Goal: Information Seeking & Learning: Learn about a topic

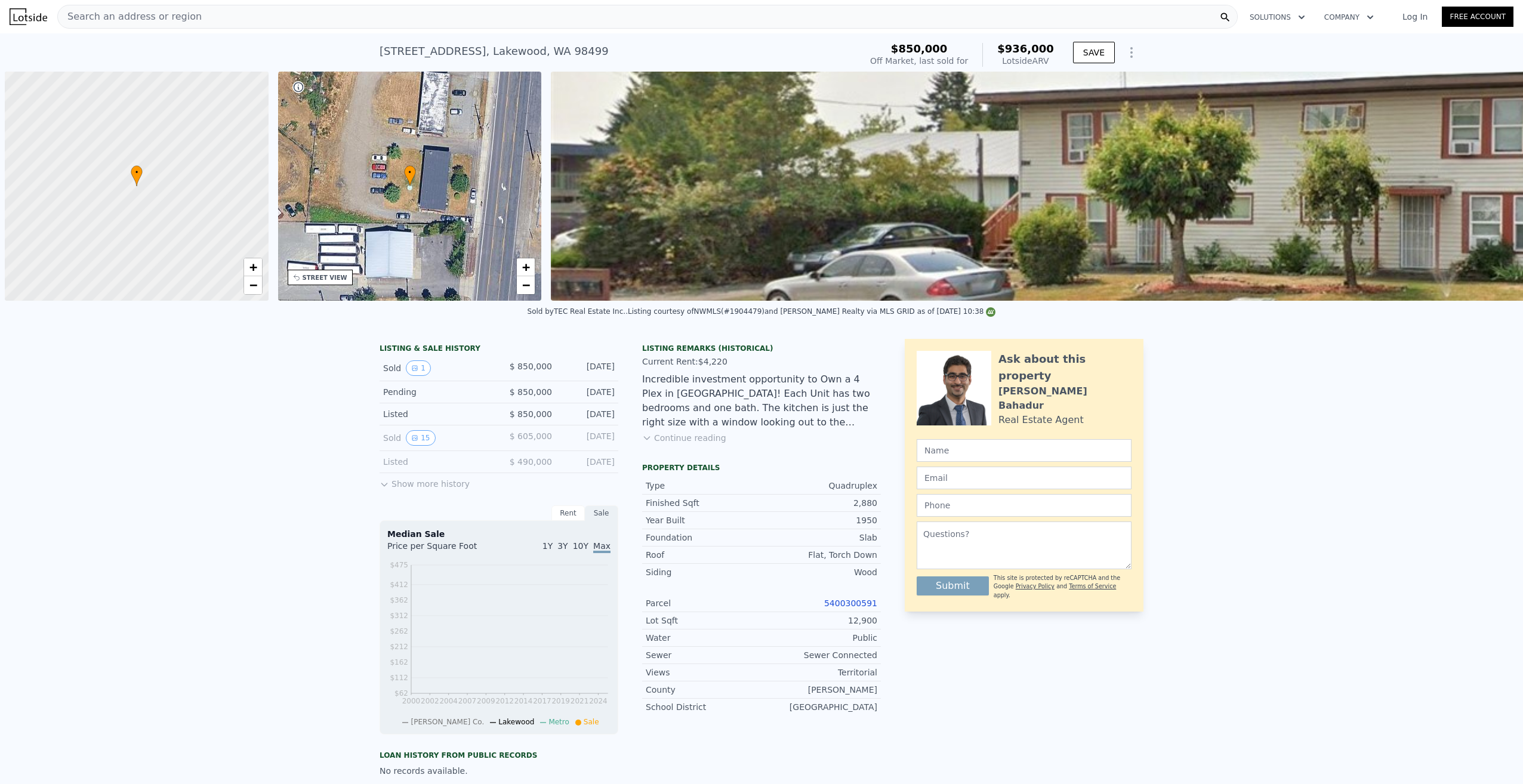
scroll to position [0, 5]
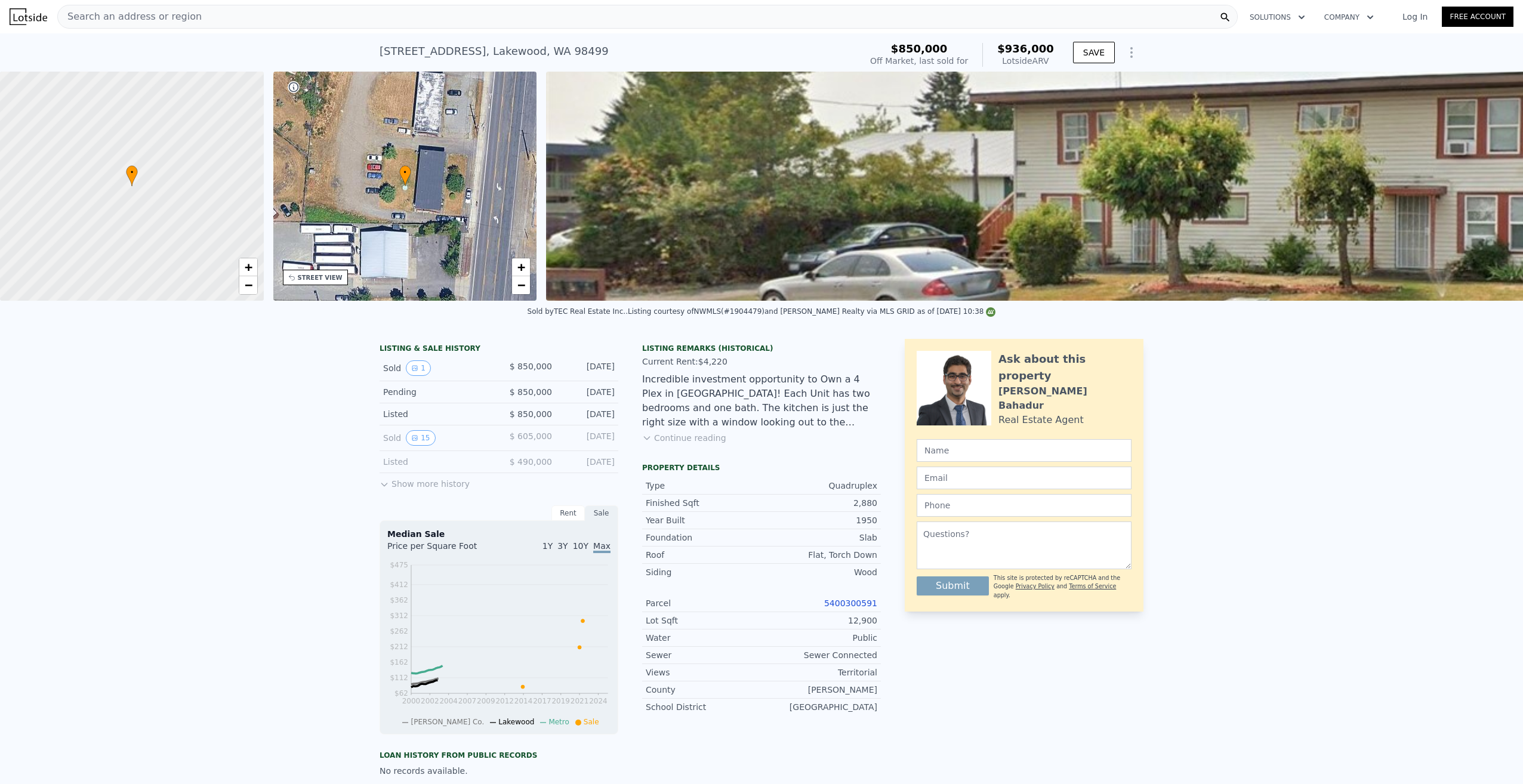
click at [250, 18] on div "Search an address or region" at bounding box center [648, 17] width 1181 height 24
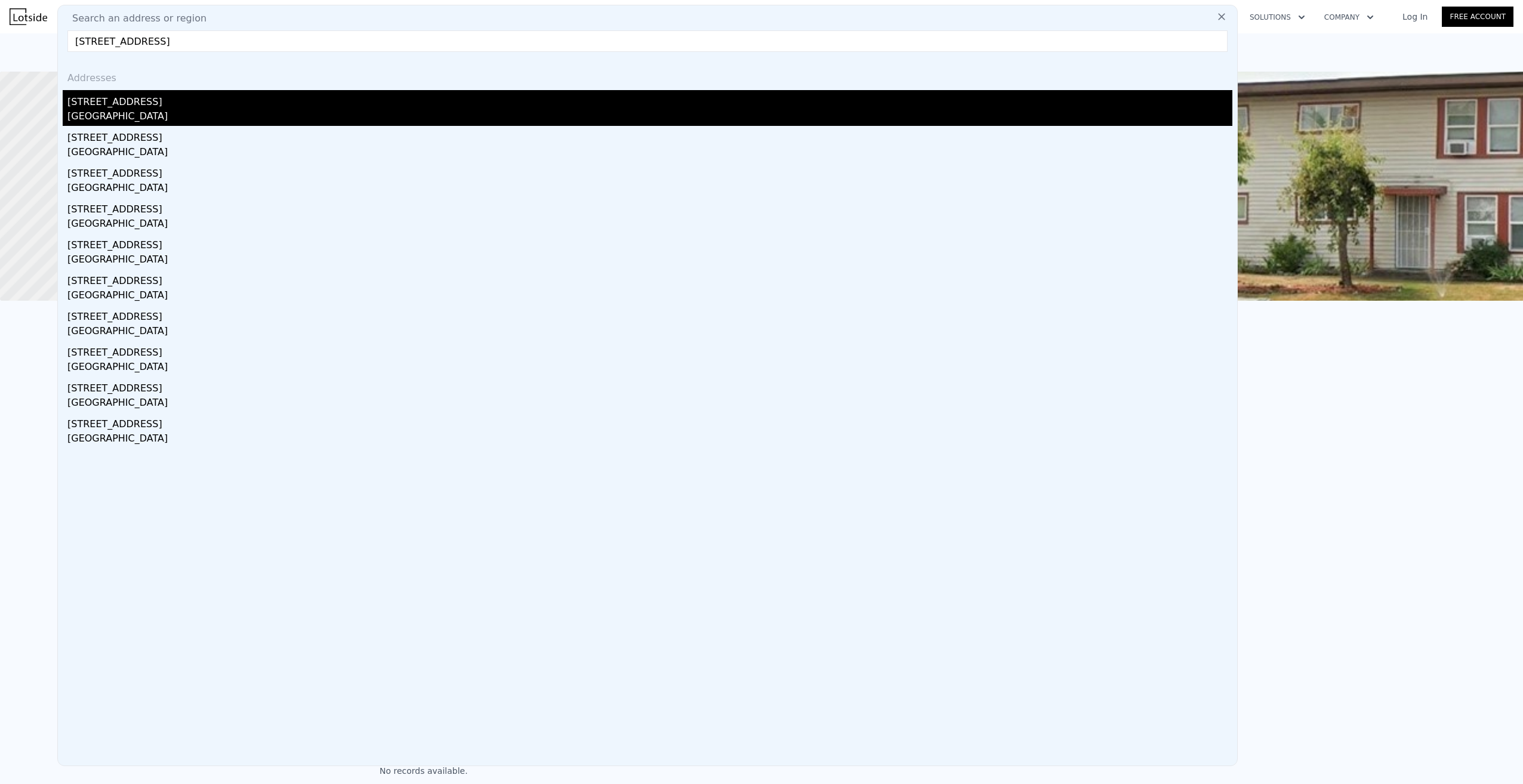
type input "[STREET_ADDRESS]"
click at [117, 104] on div "[STREET_ADDRESS]" at bounding box center [650, 100] width 1165 height 19
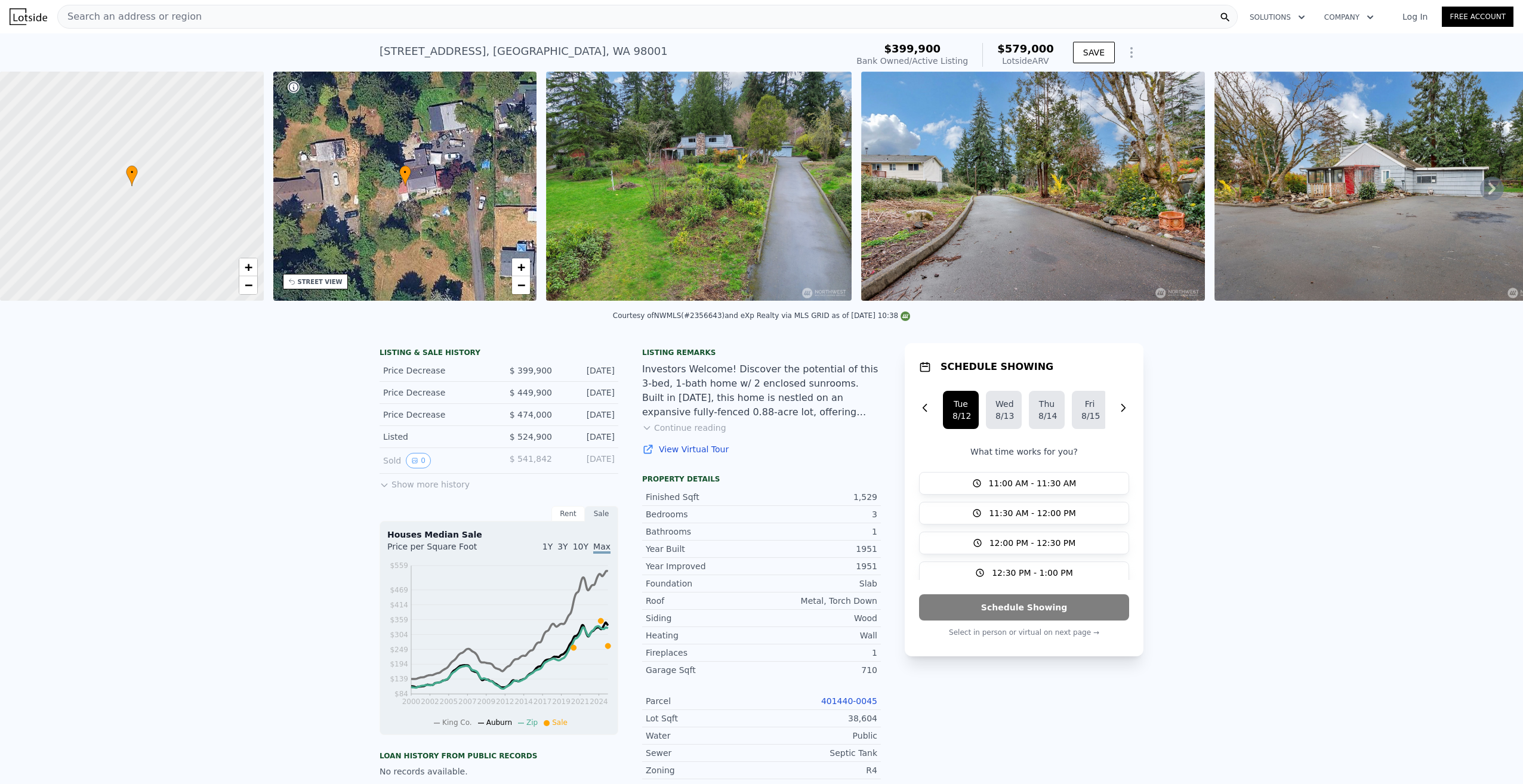
click at [685, 434] on button "Continue reading" at bounding box center [684, 428] width 84 height 12
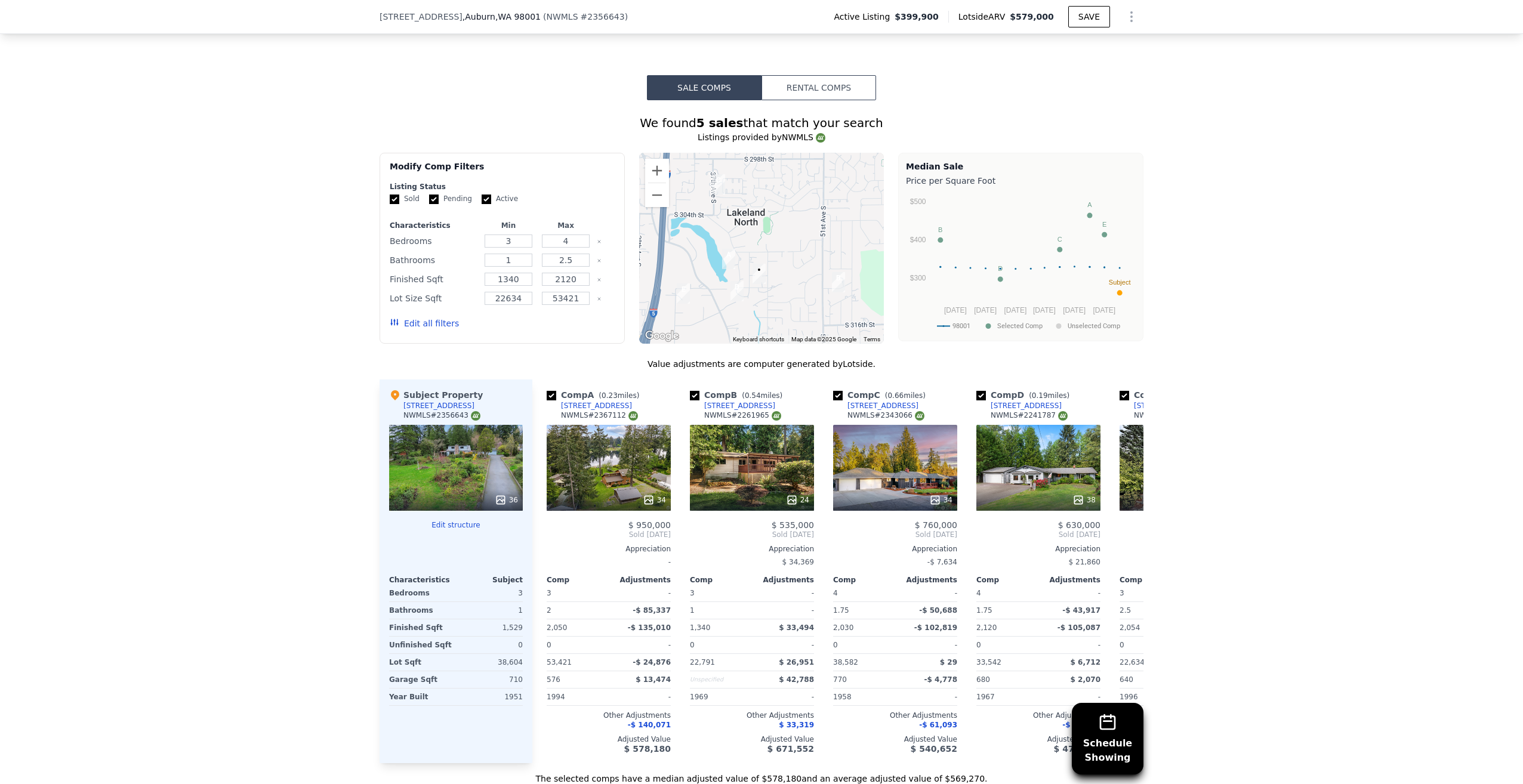
scroll to position [1188, 0]
click at [619, 437] on div "34" at bounding box center [608, 467] width 124 height 86
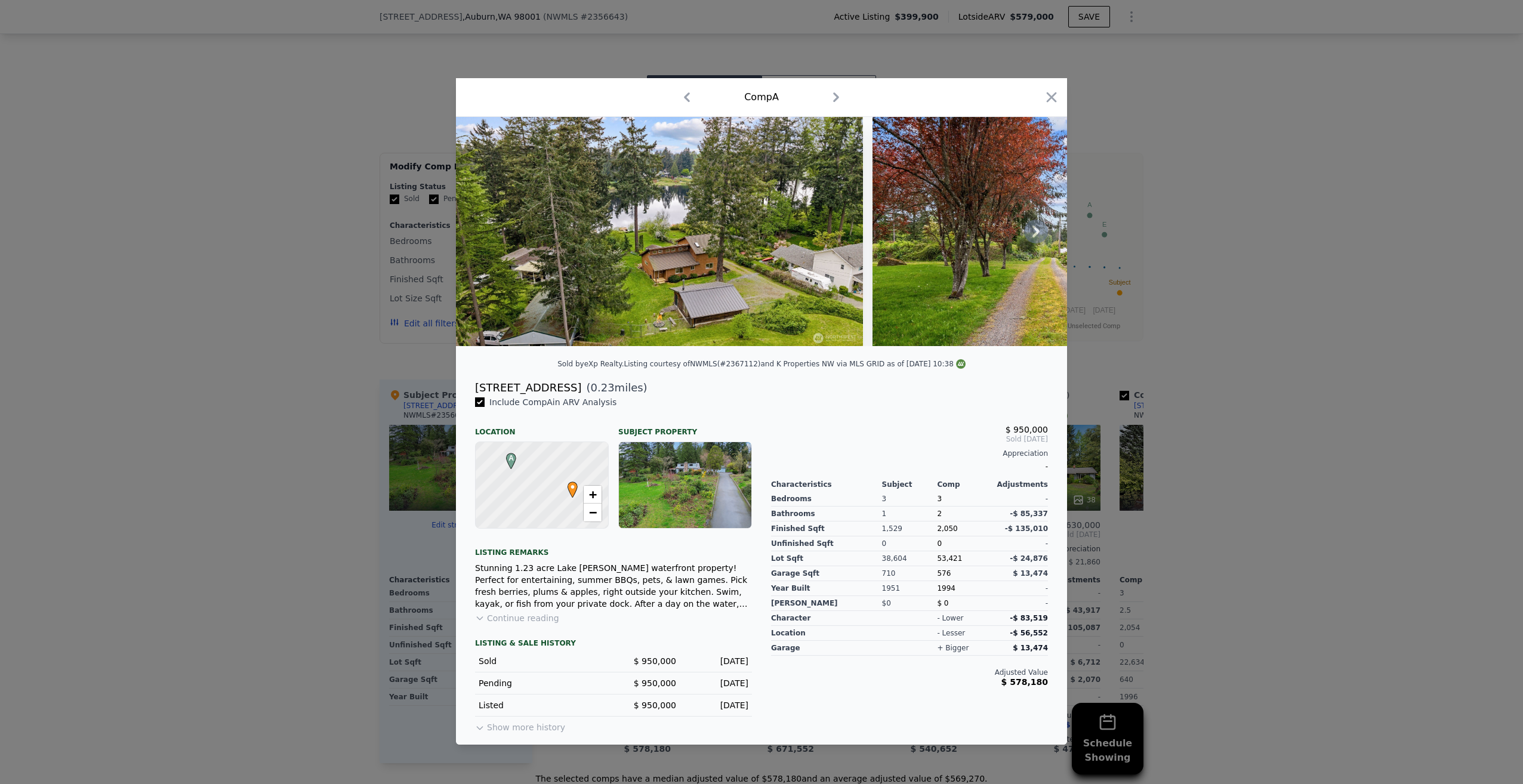
click at [1028, 234] on icon at bounding box center [1036, 232] width 24 height 24
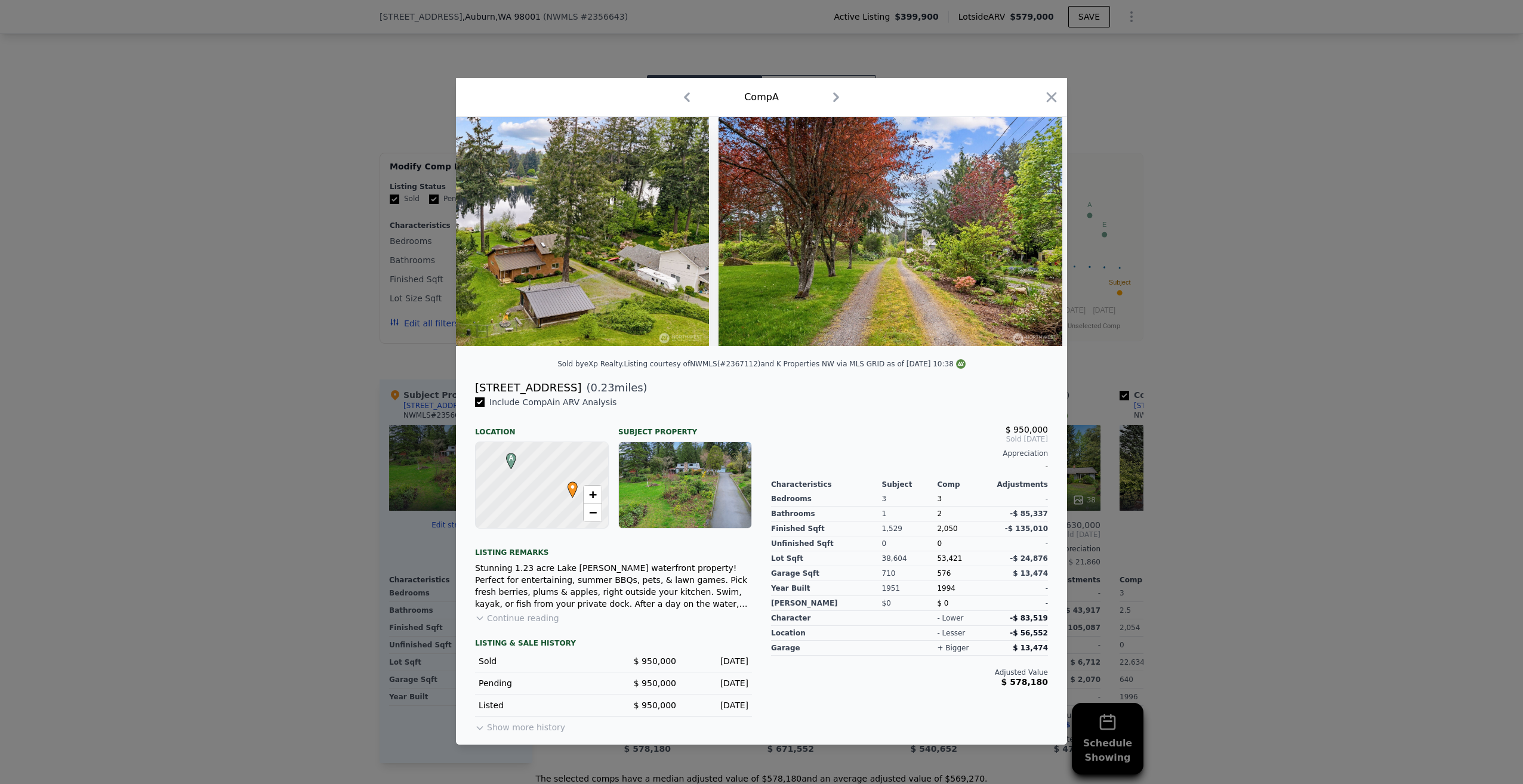
scroll to position [0, 287]
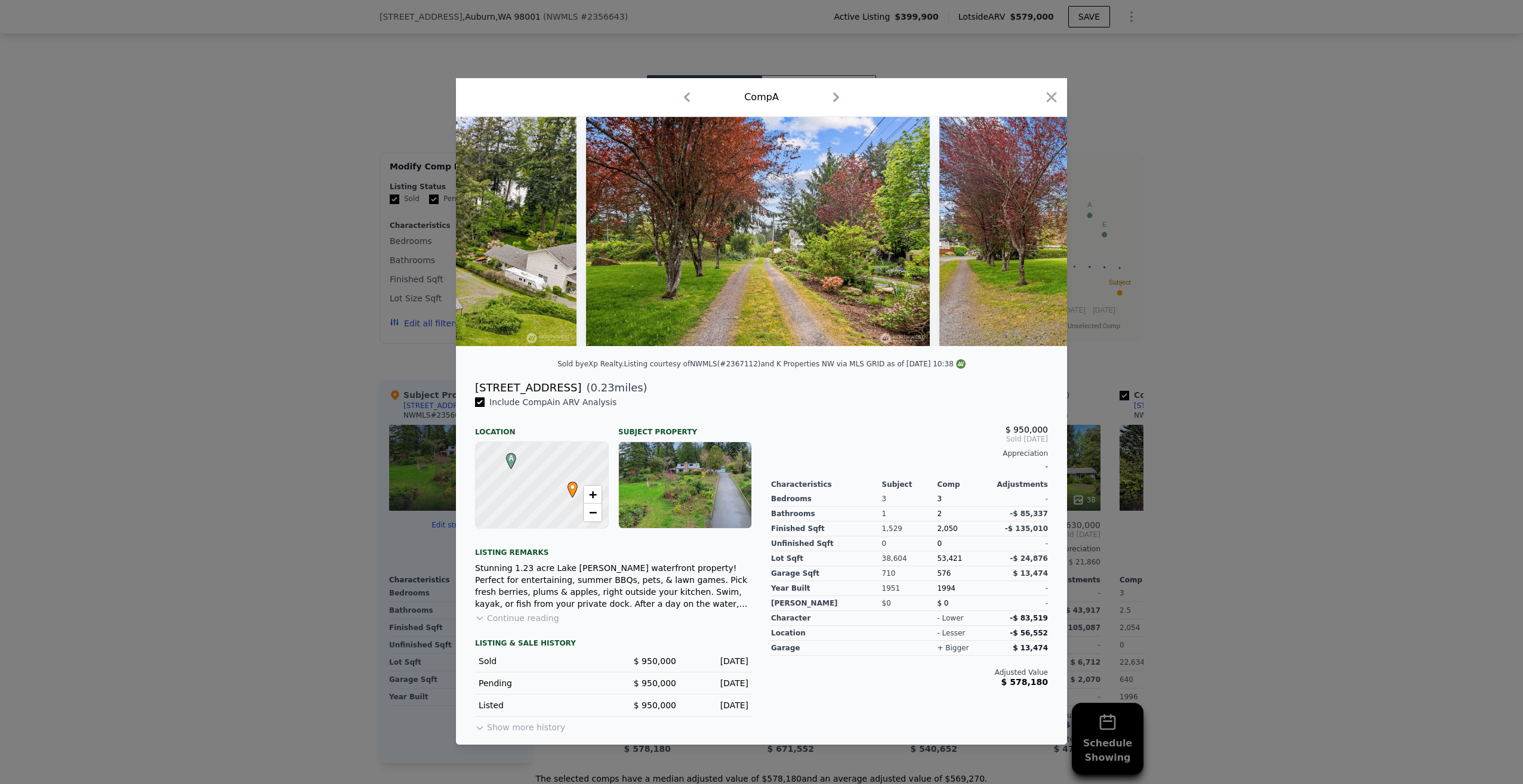
click at [1028, 234] on div at bounding box center [761, 231] width 611 height 229
click at [1030, 233] on icon at bounding box center [1036, 232] width 24 height 24
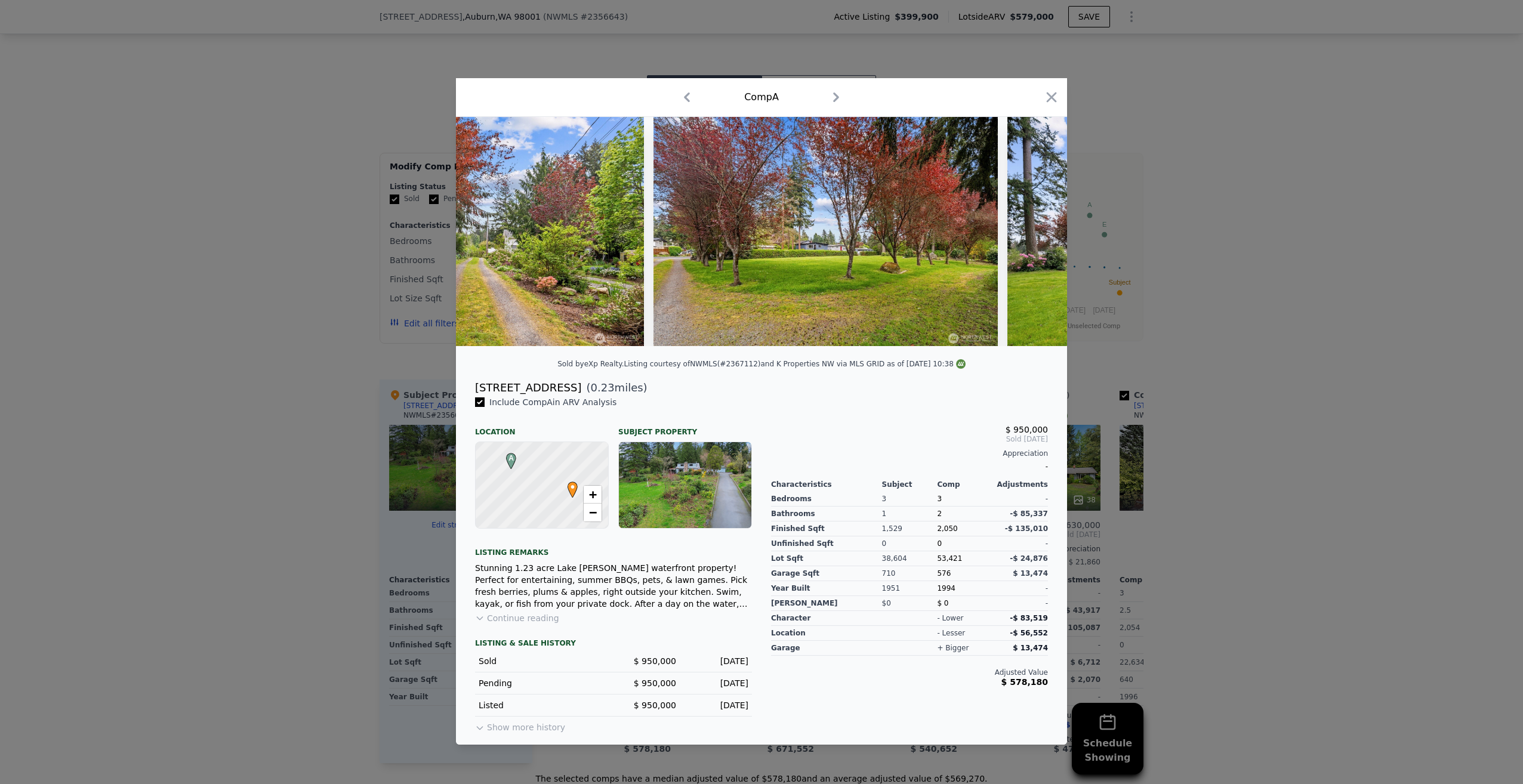
scroll to position [0, 573]
click at [1030, 233] on div at bounding box center [761, 231] width 611 height 229
click at [1031, 231] on icon at bounding box center [1036, 232] width 24 height 24
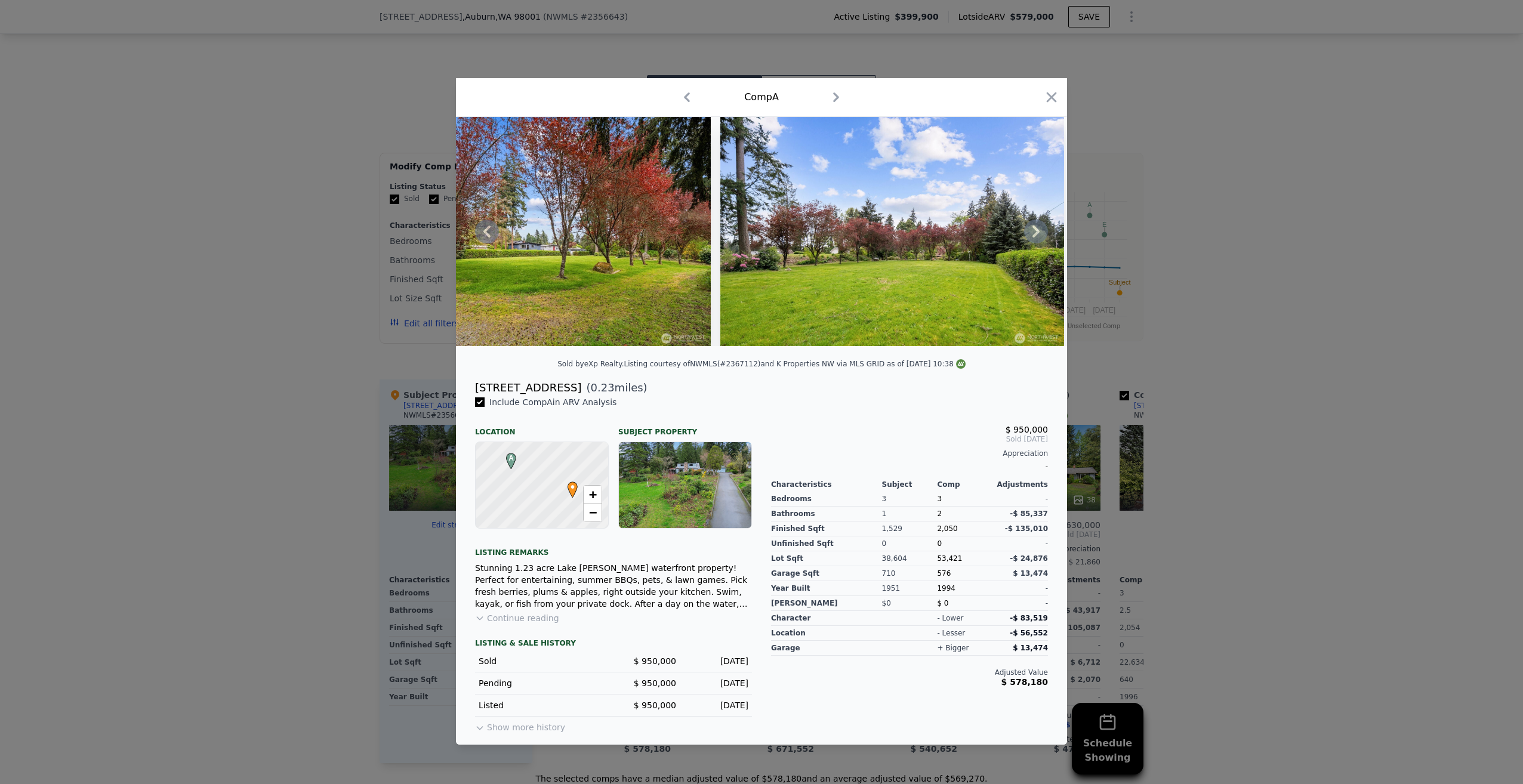
click at [1034, 228] on icon at bounding box center [1036, 232] width 24 height 24
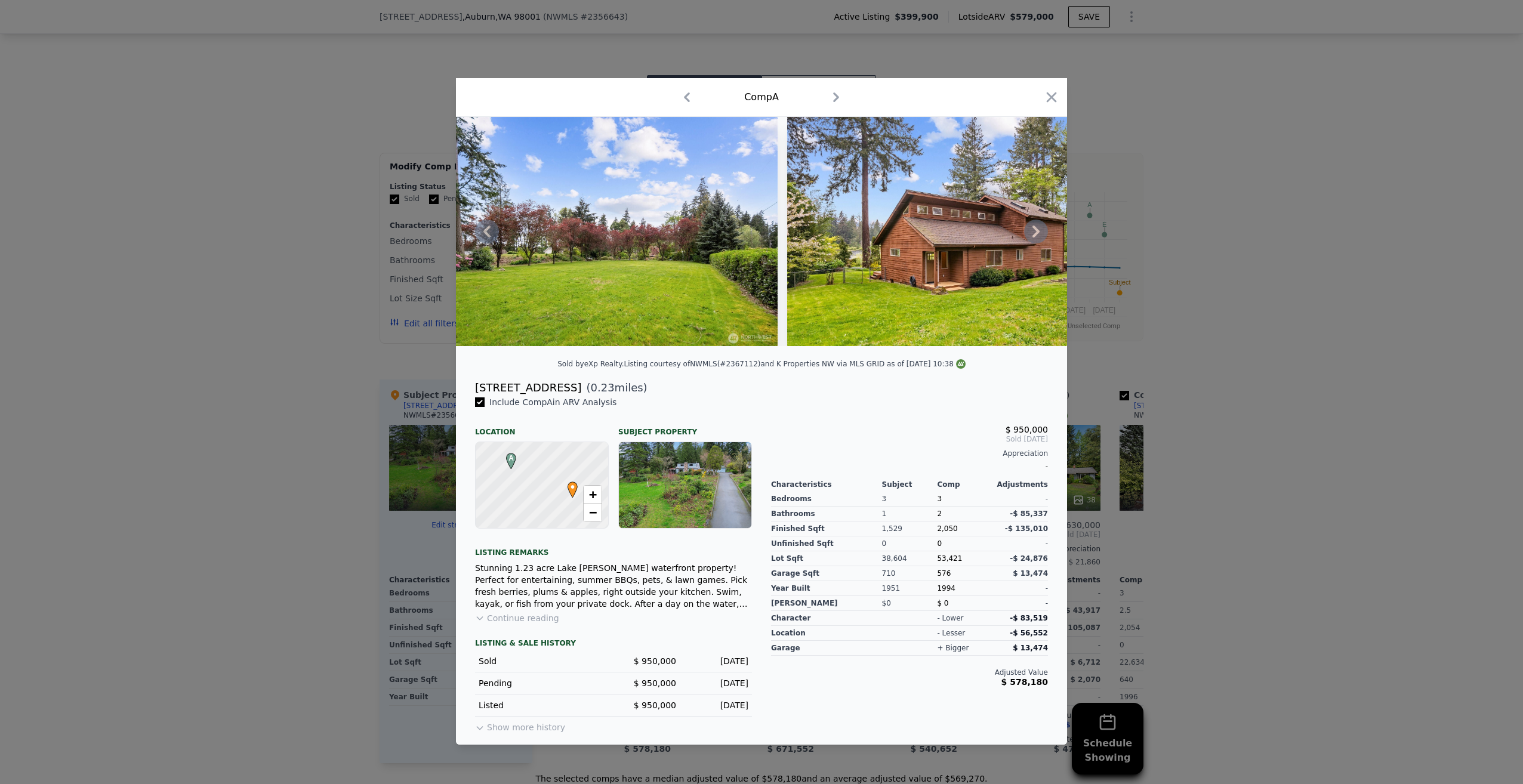
click at [1034, 228] on icon at bounding box center [1036, 232] width 24 height 24
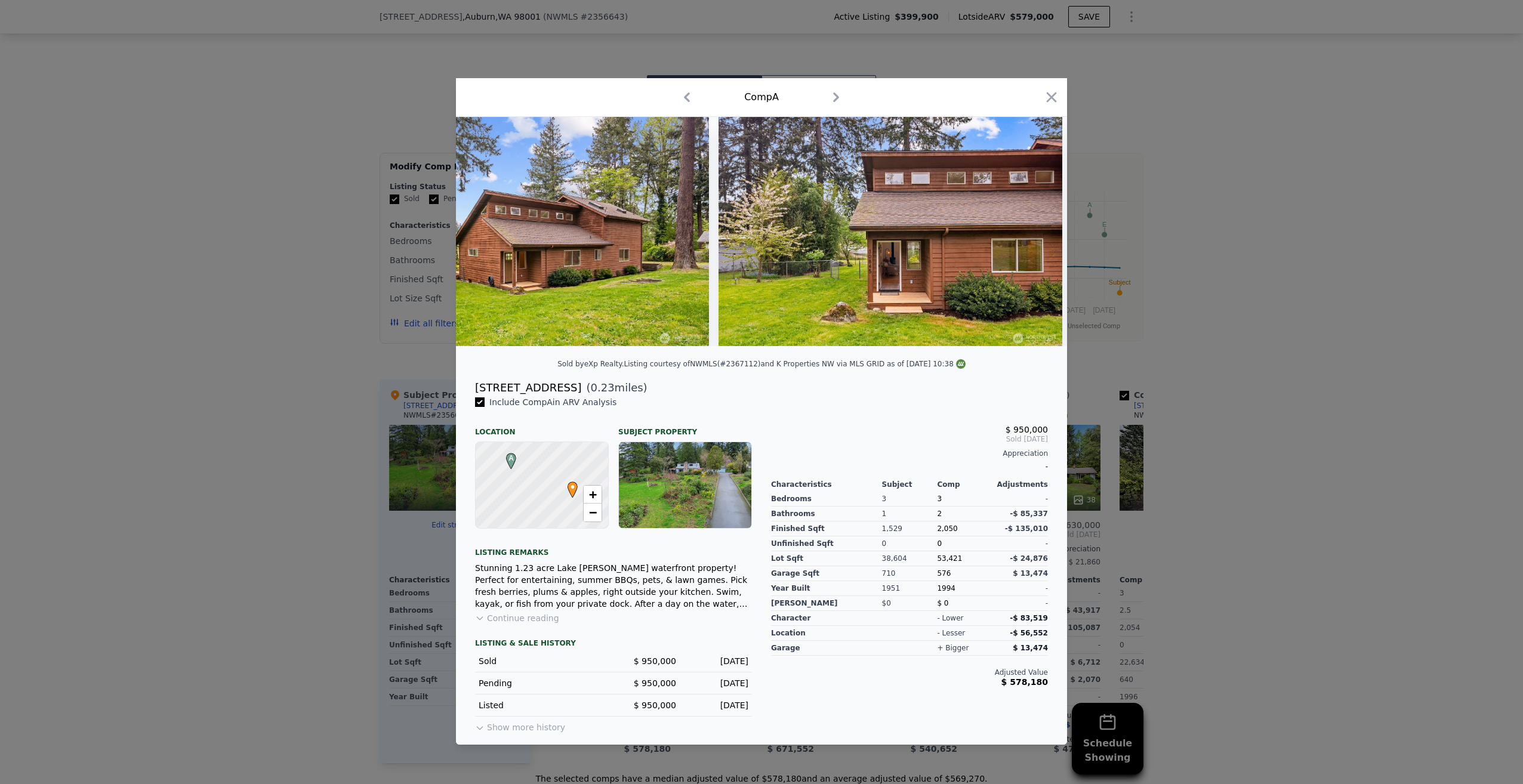
scroll to position [0, 1719]
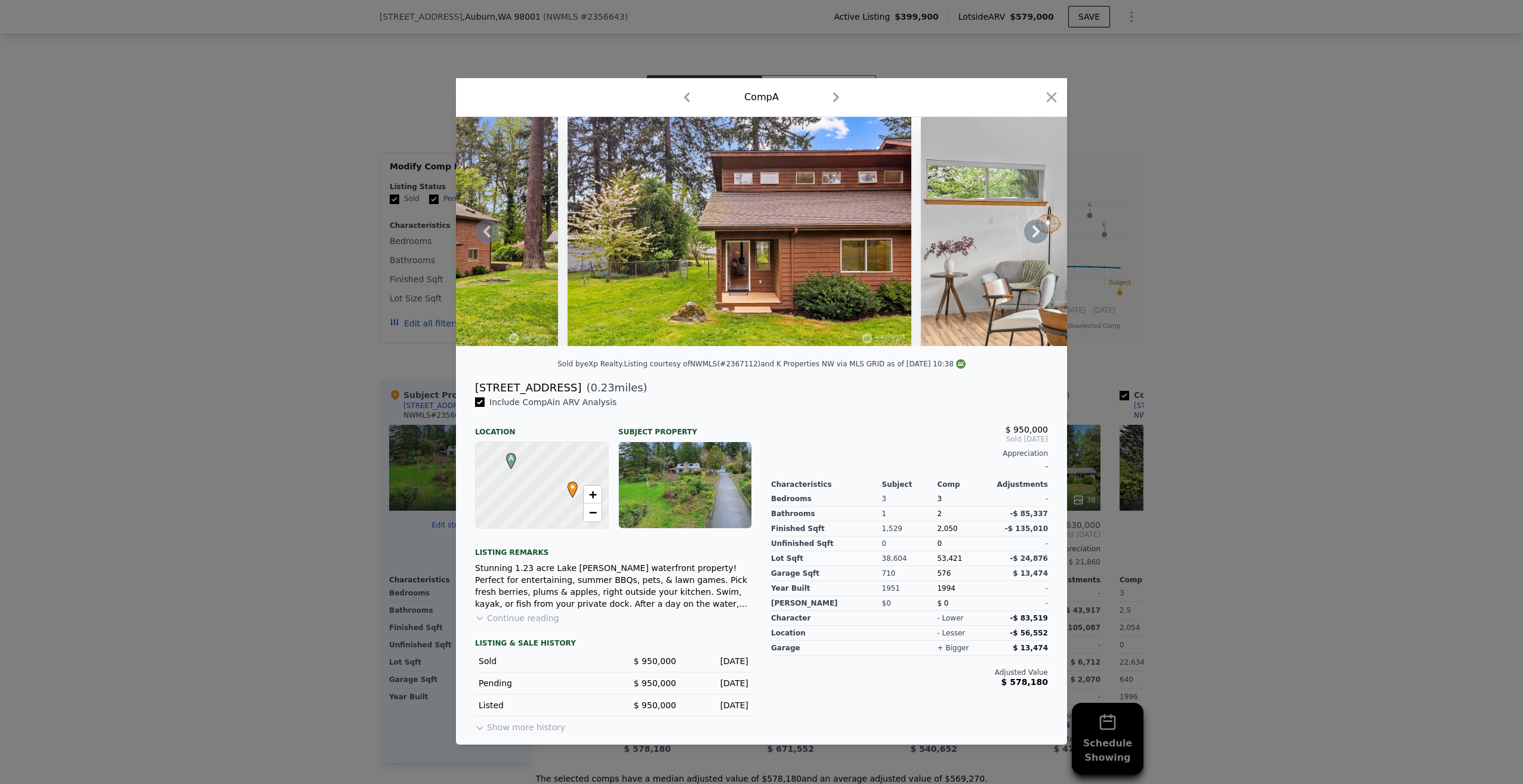
click at [1034, 228] on div at bounding box center [761, 231] width 611 height 229
click at [1034, 228] on icon at bounding box center [1036, 232] width 24 height 24
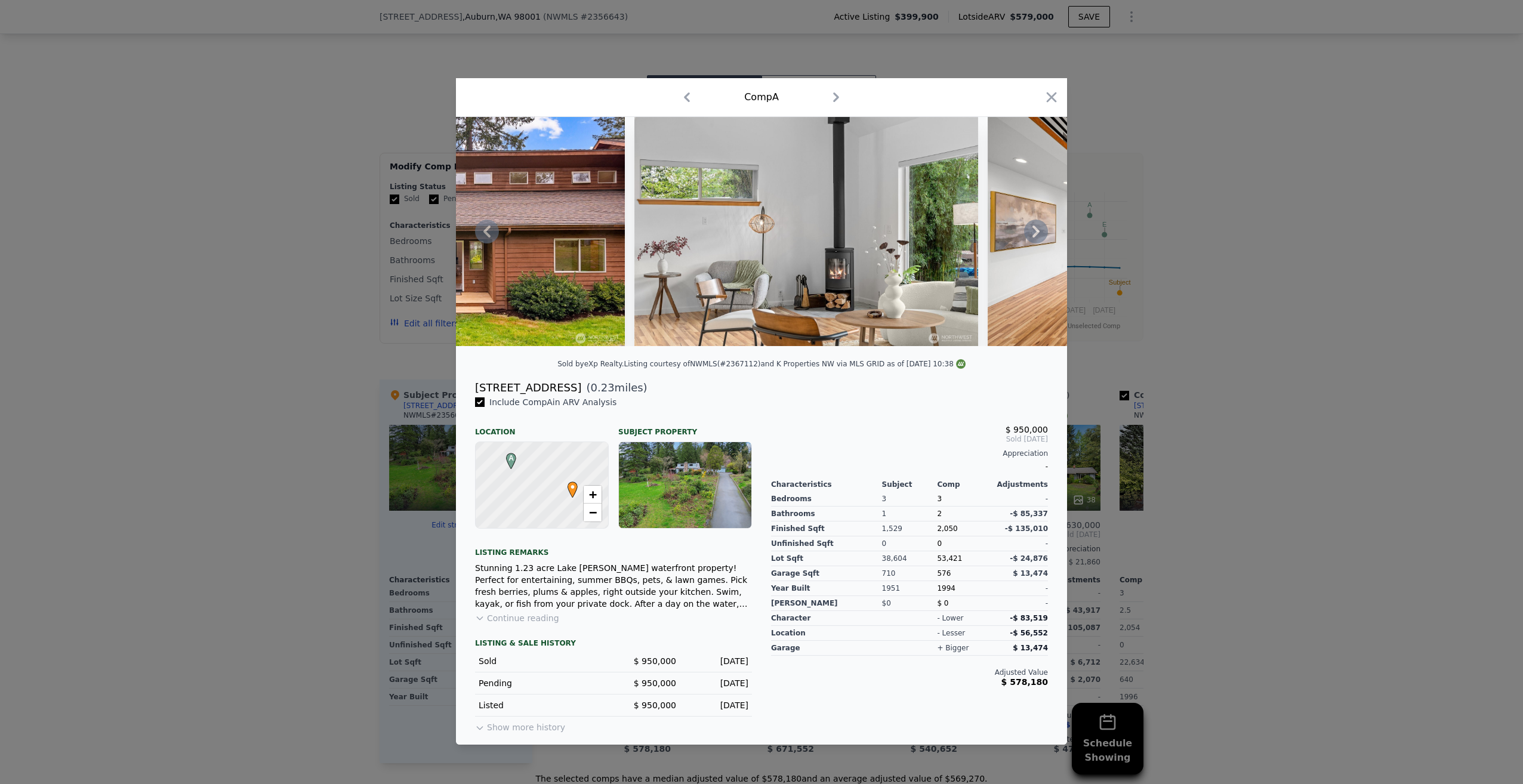
click at [1034, 228] on icon at bounding box center [1036, 232] width 24 height 24
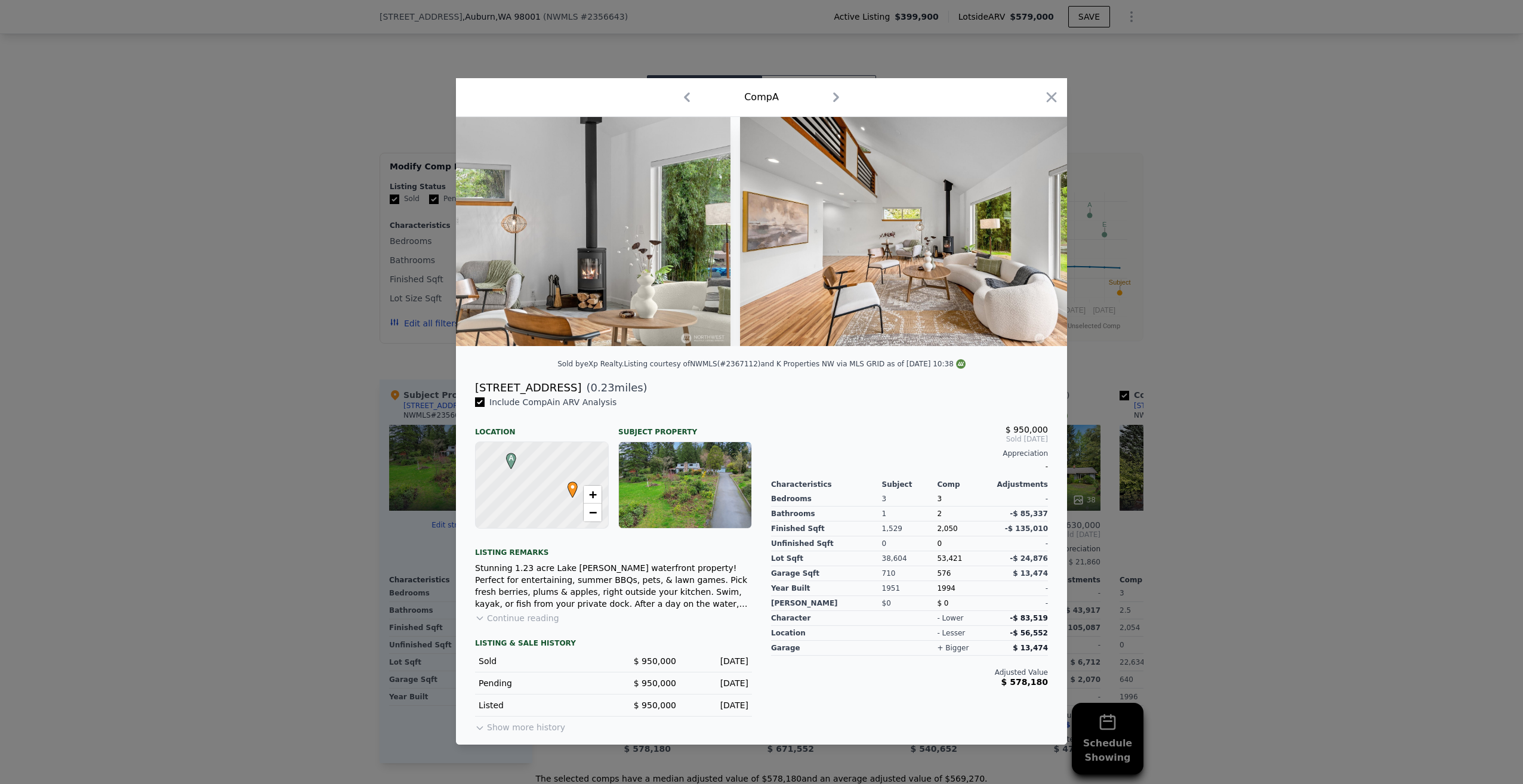
scroll to position [0, 2292]
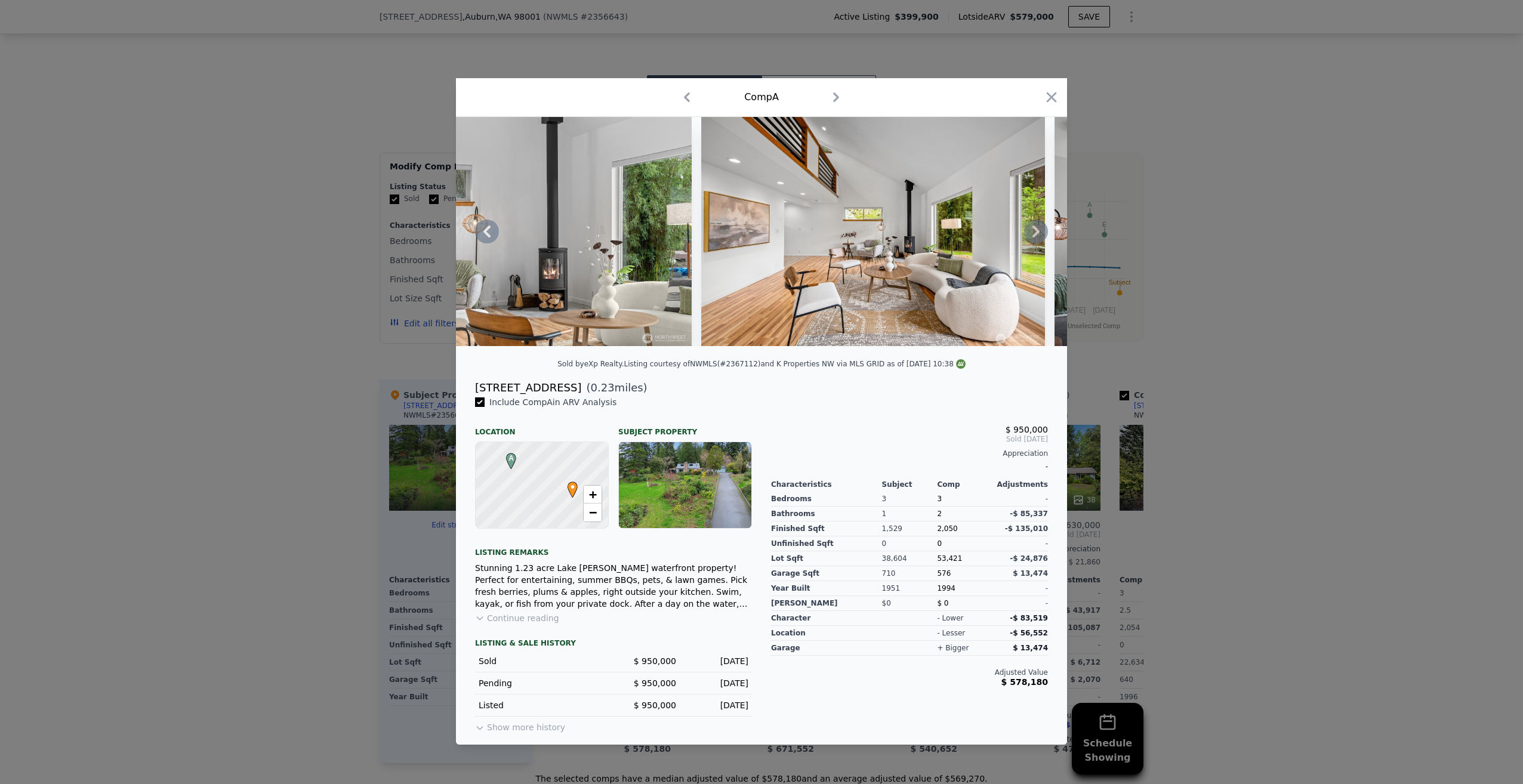
click at [1034, 228] on icon at bounding box center [1036, 232] width 24 height 24
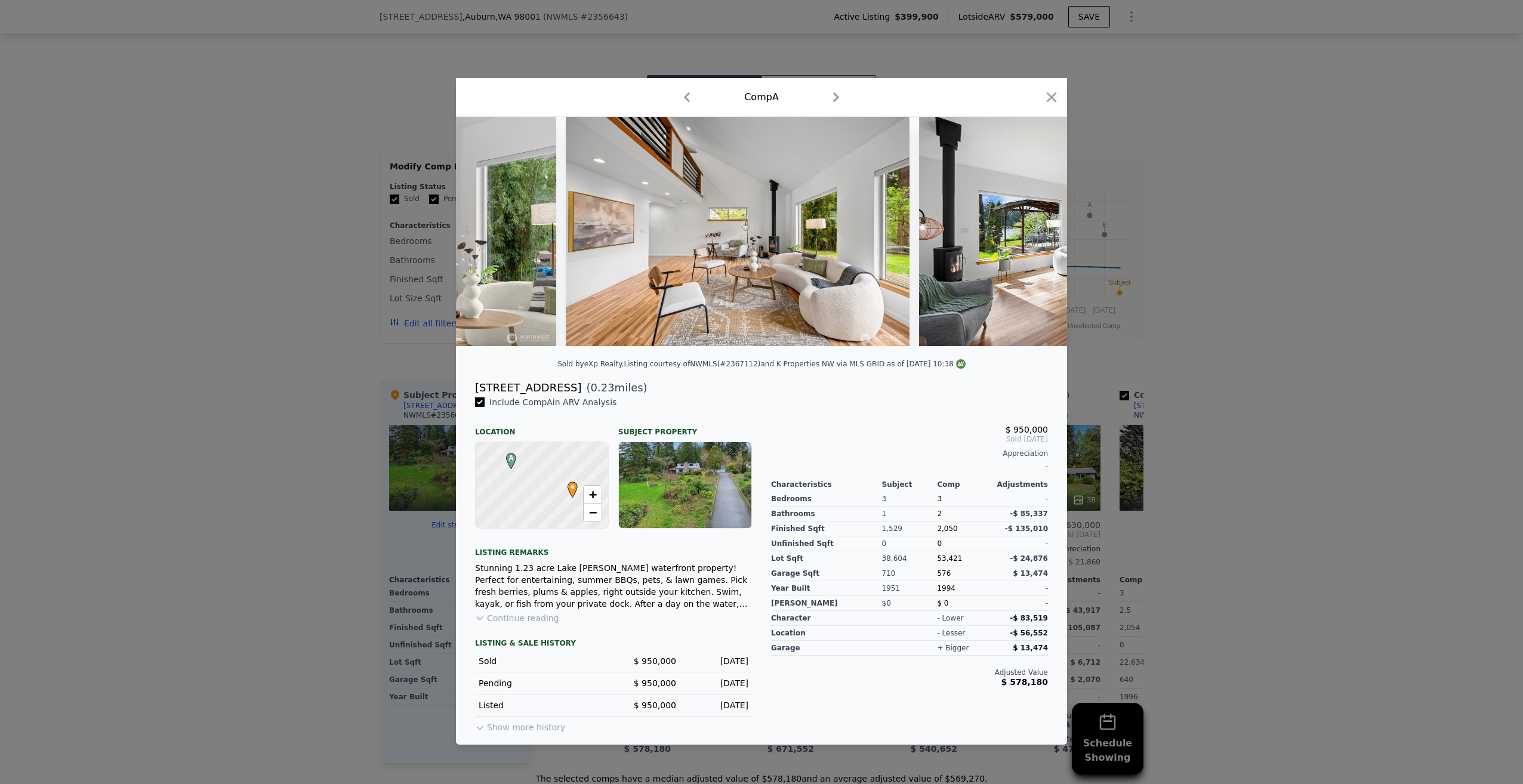
scroll to position [0, 2578]
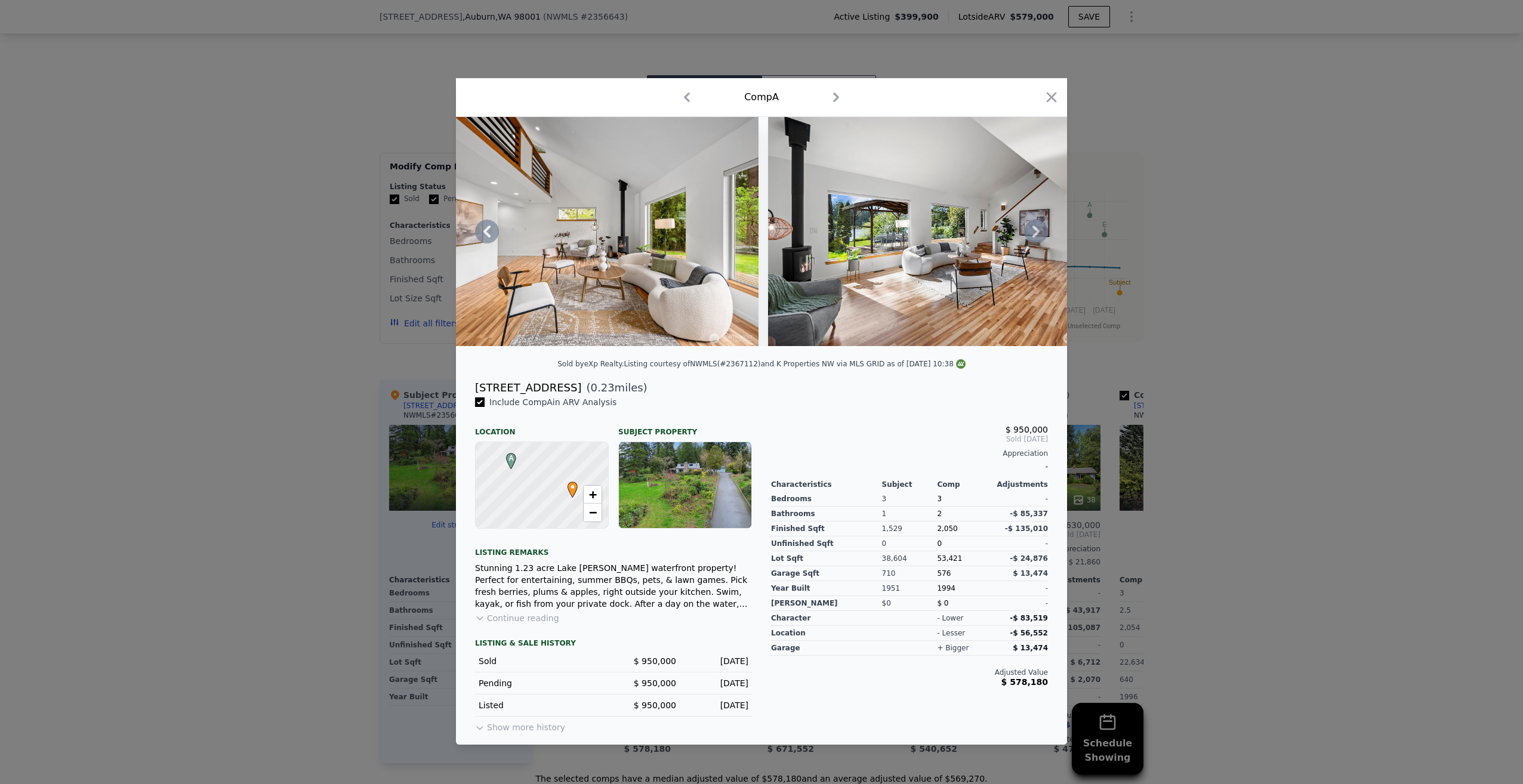
click at [1034, 228] on icon at bounding box center [1036, 232] width 24 height 24
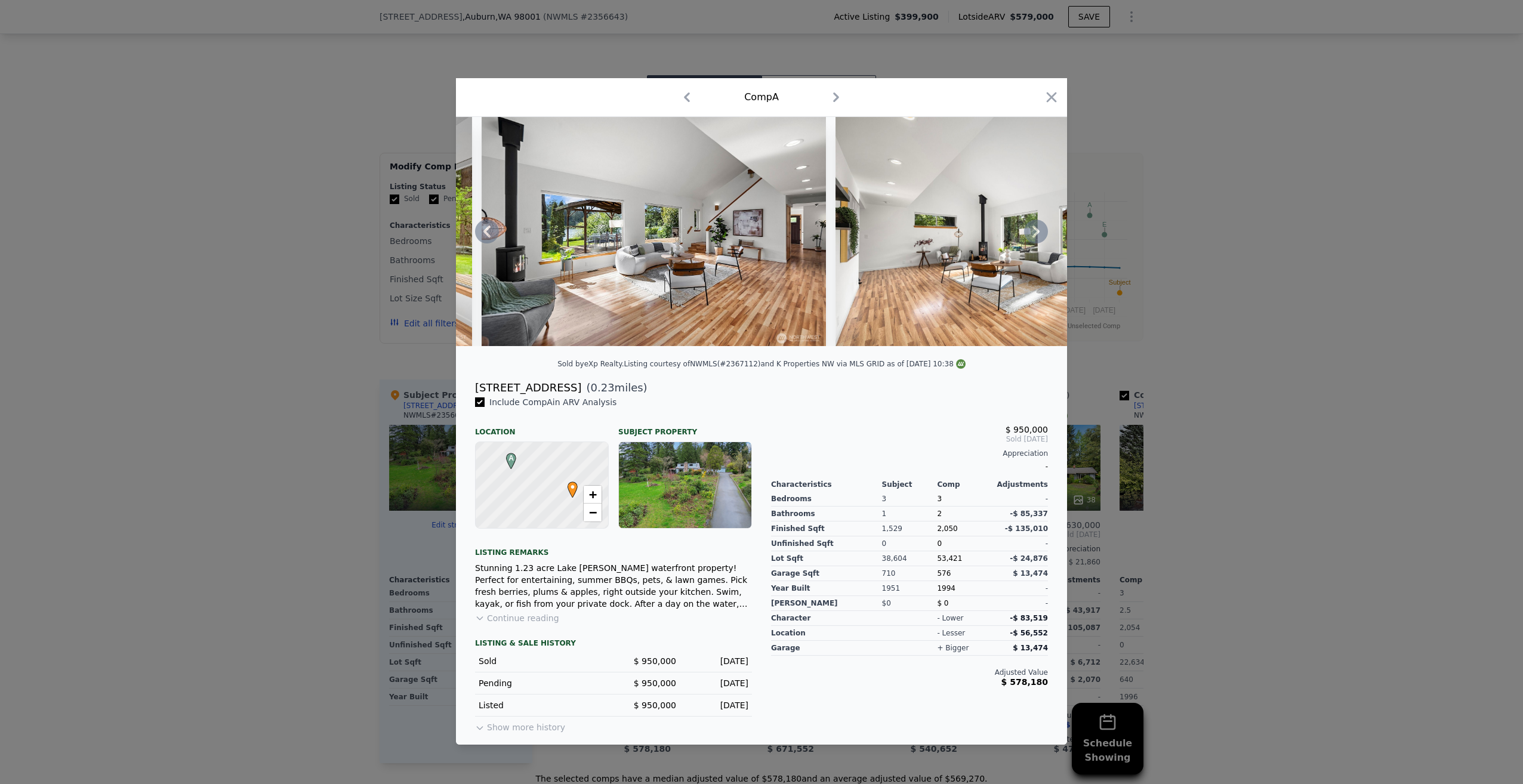
click at [1034, 228] on icon at bounding box center [1036, 232] width 24 height 24
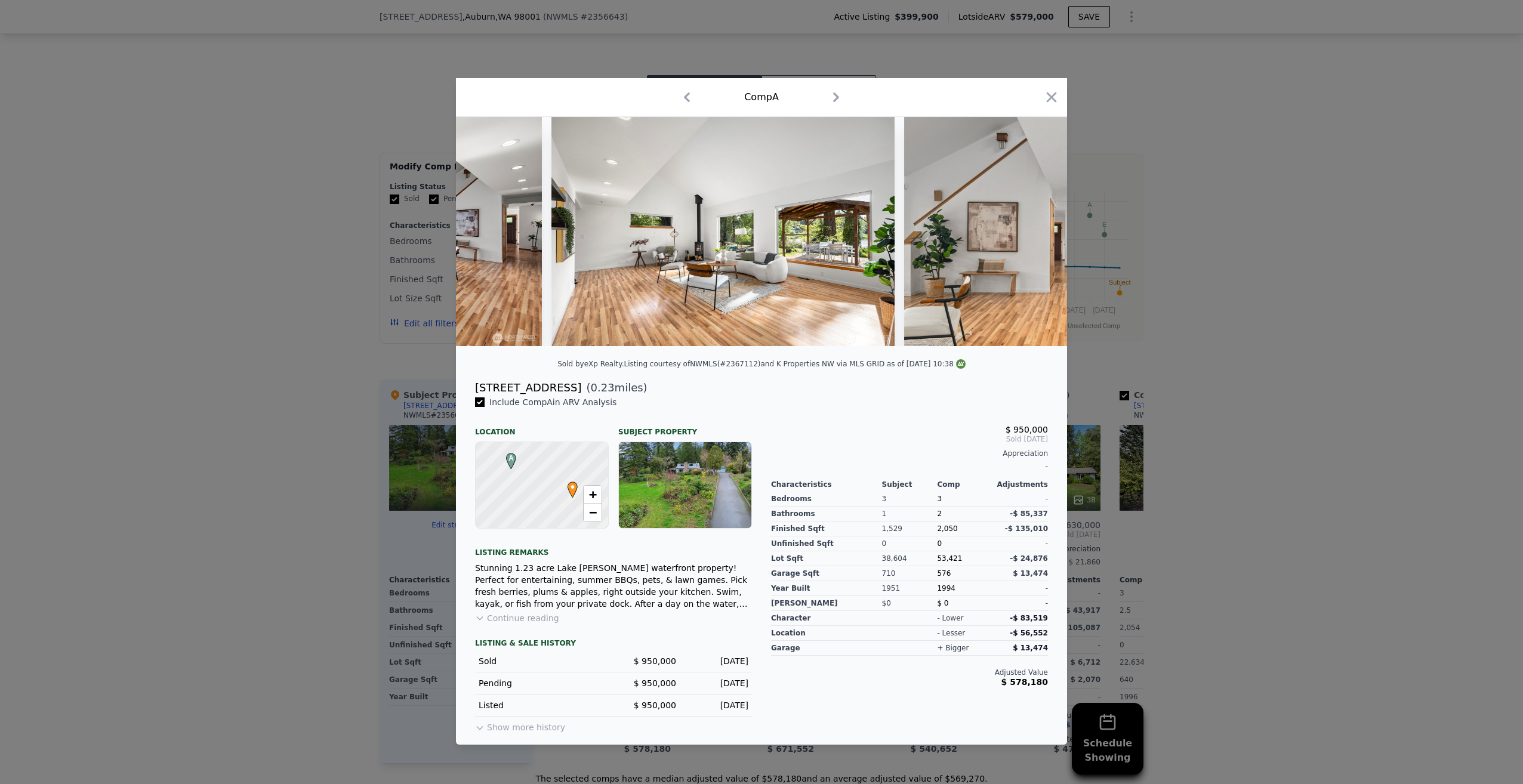
scroll to position [0, 3151]
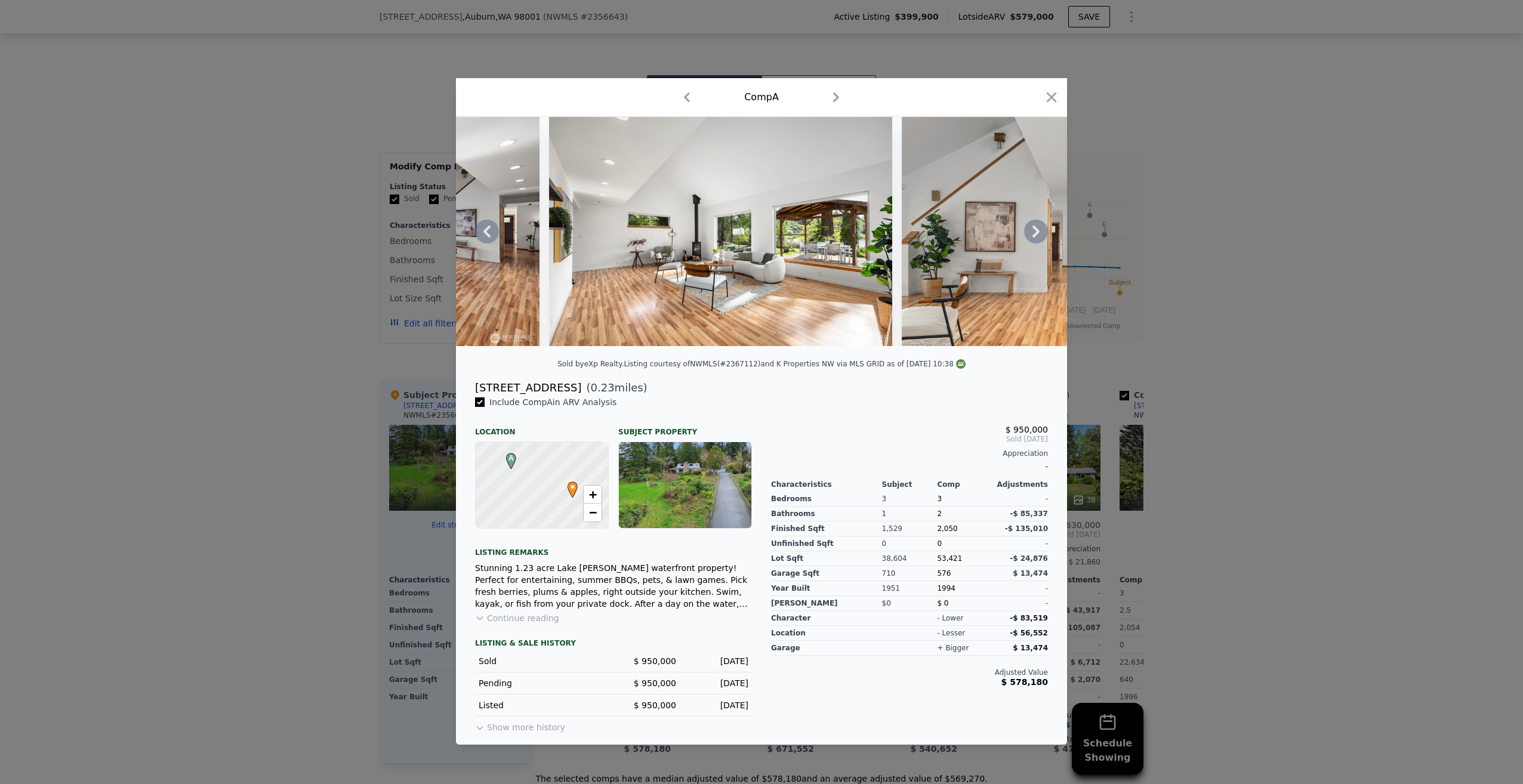
click at [1034, 228] on icon at bounding box center [1036, 232] width 24 height 24
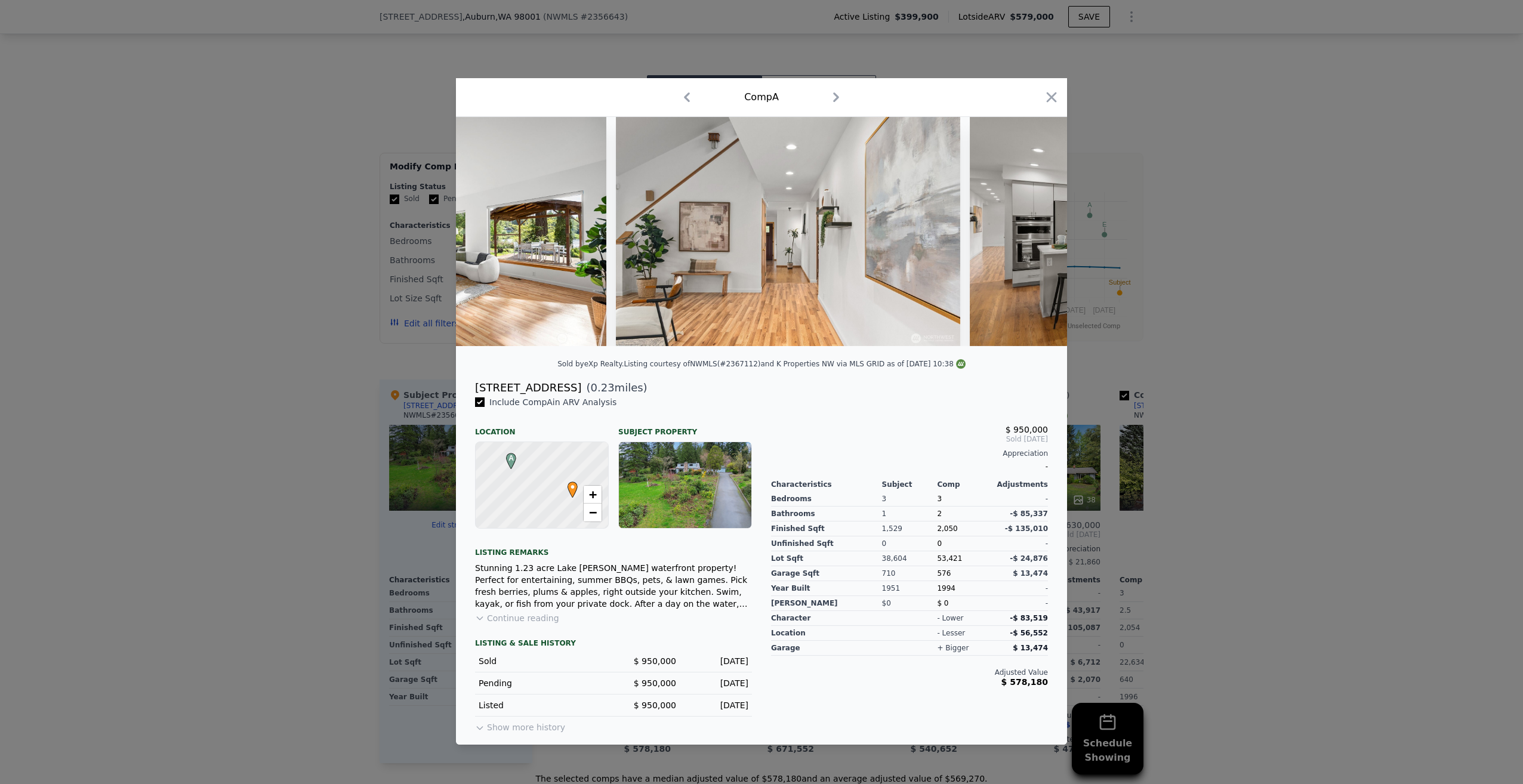
scroll to position [0, 3437]
click at [1034, 228] on icon at bounding box center [1036, 232] width 24 height 24
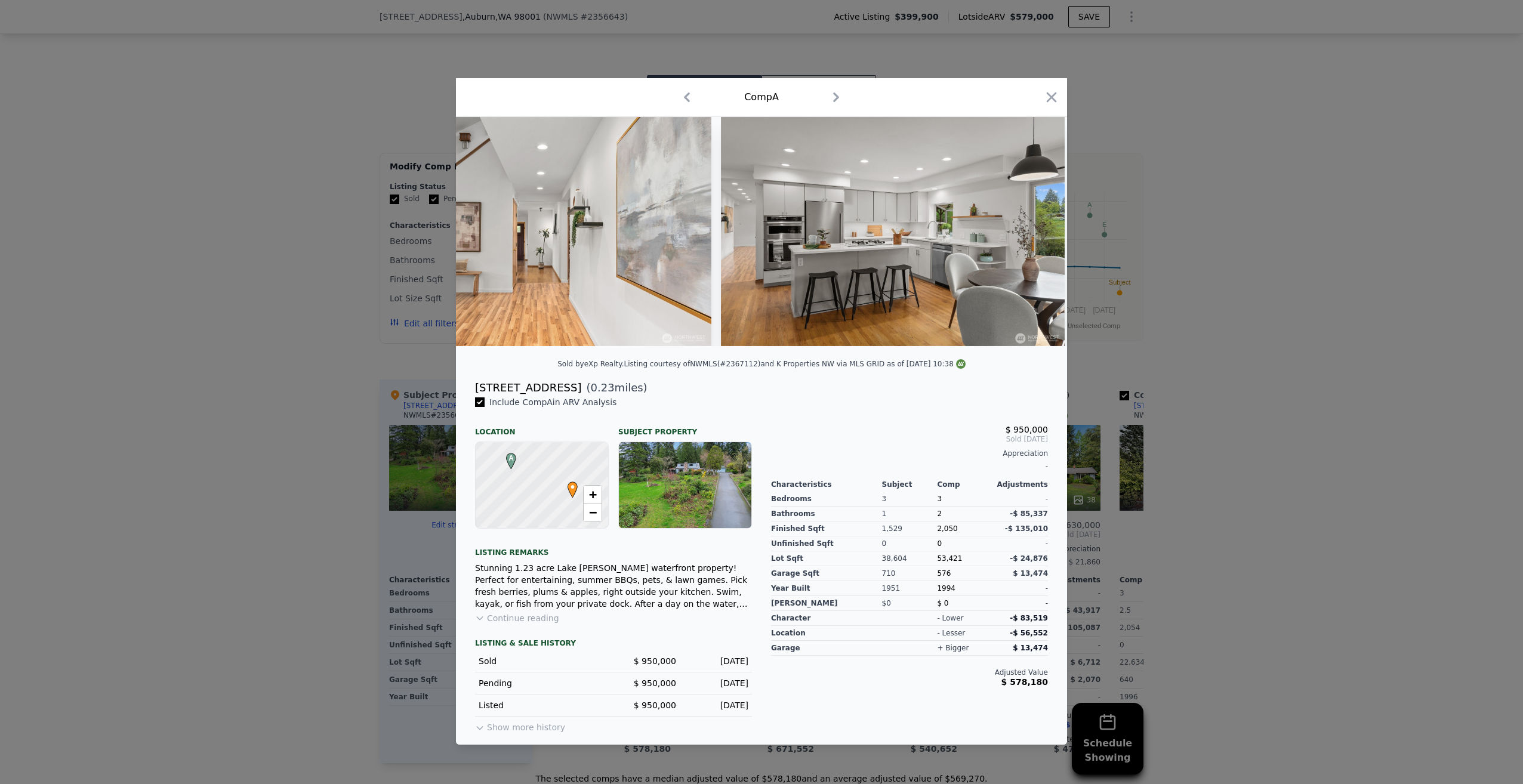
scroll to position [0, 3724]
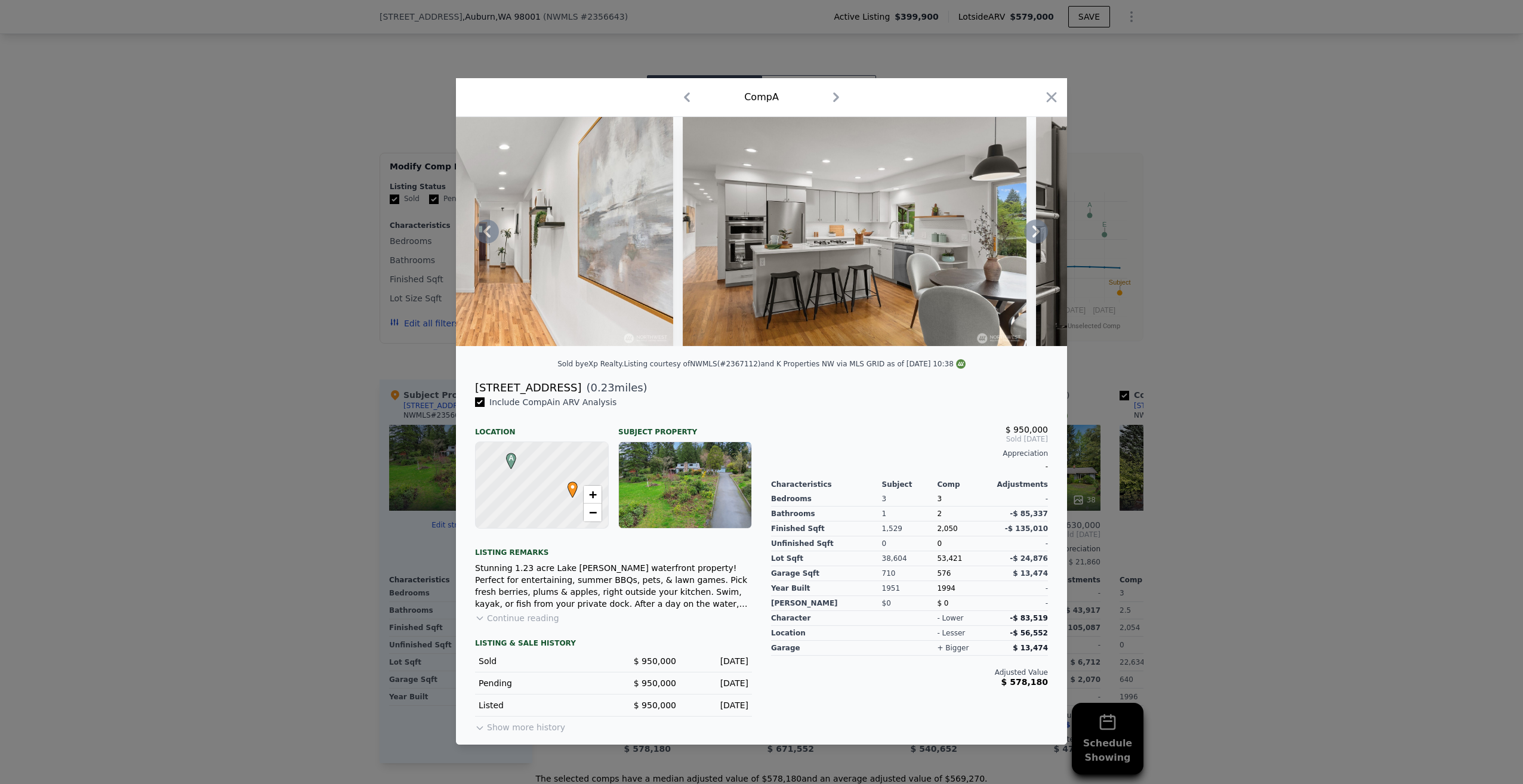
click at [1034, 228] on icon at bounding box center [1036, 232] width 24 height 24
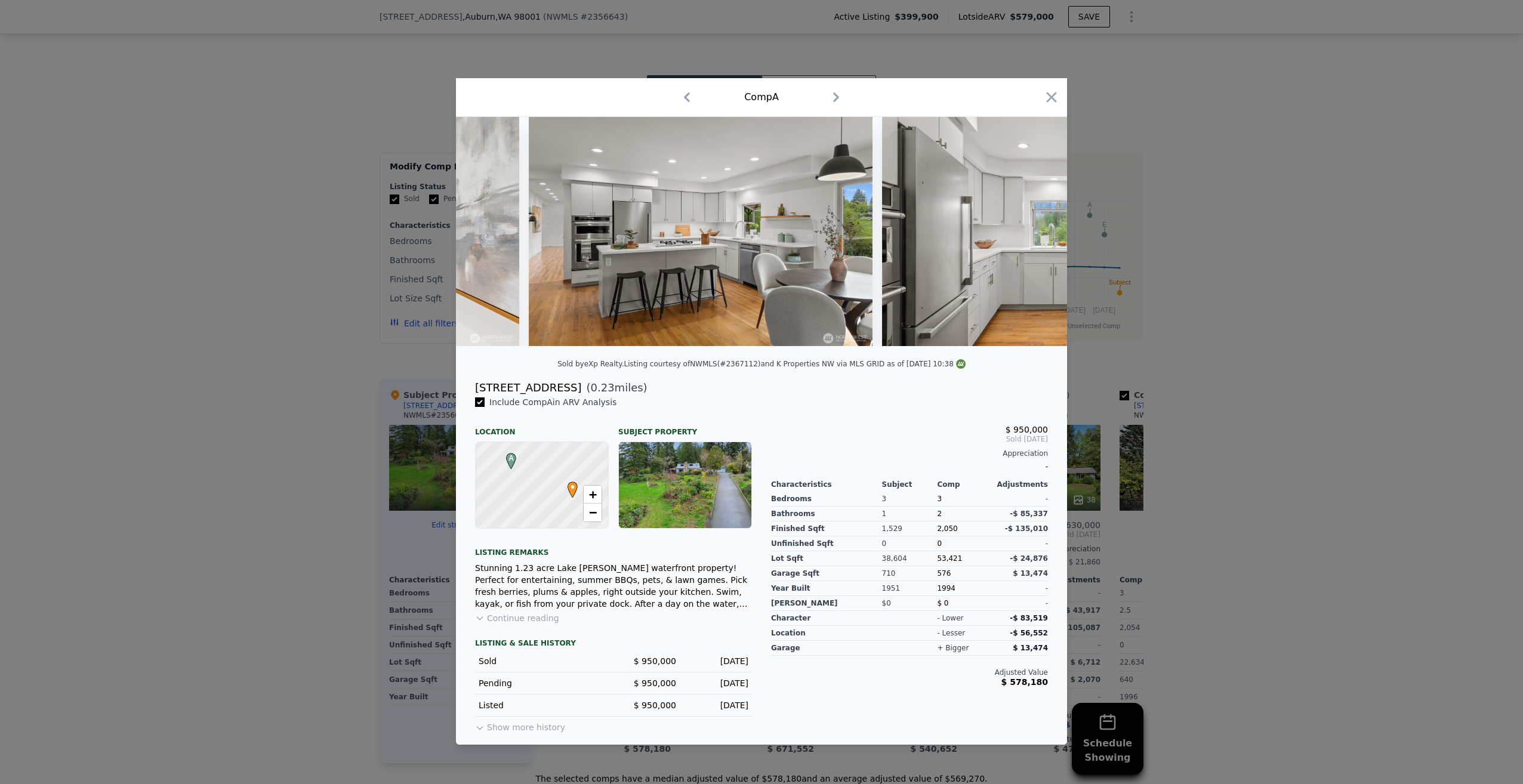
scroll to position [0, 4010]
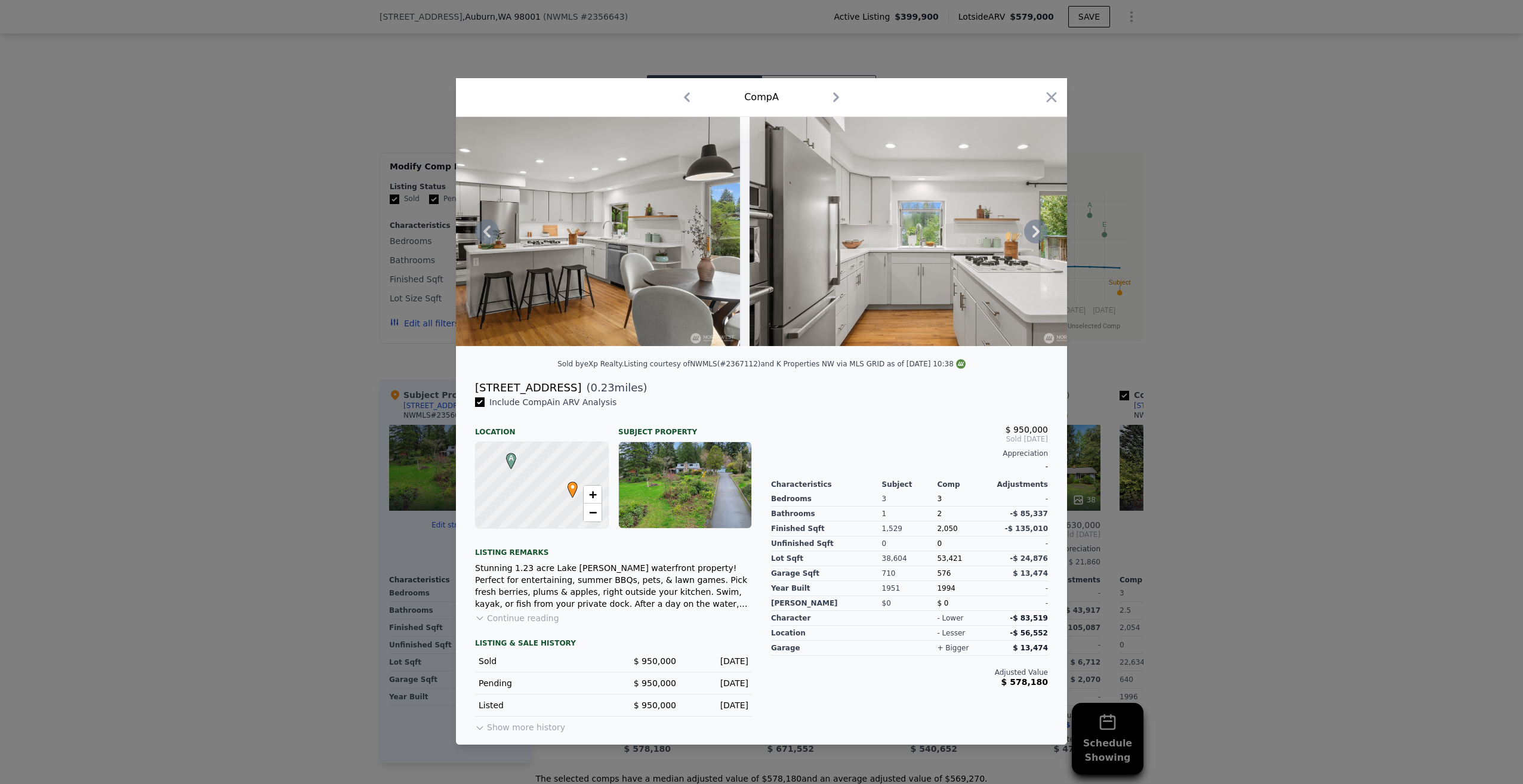
click at [1034, 228] on icon at bounding box center [1036, 232] width 24 height 24
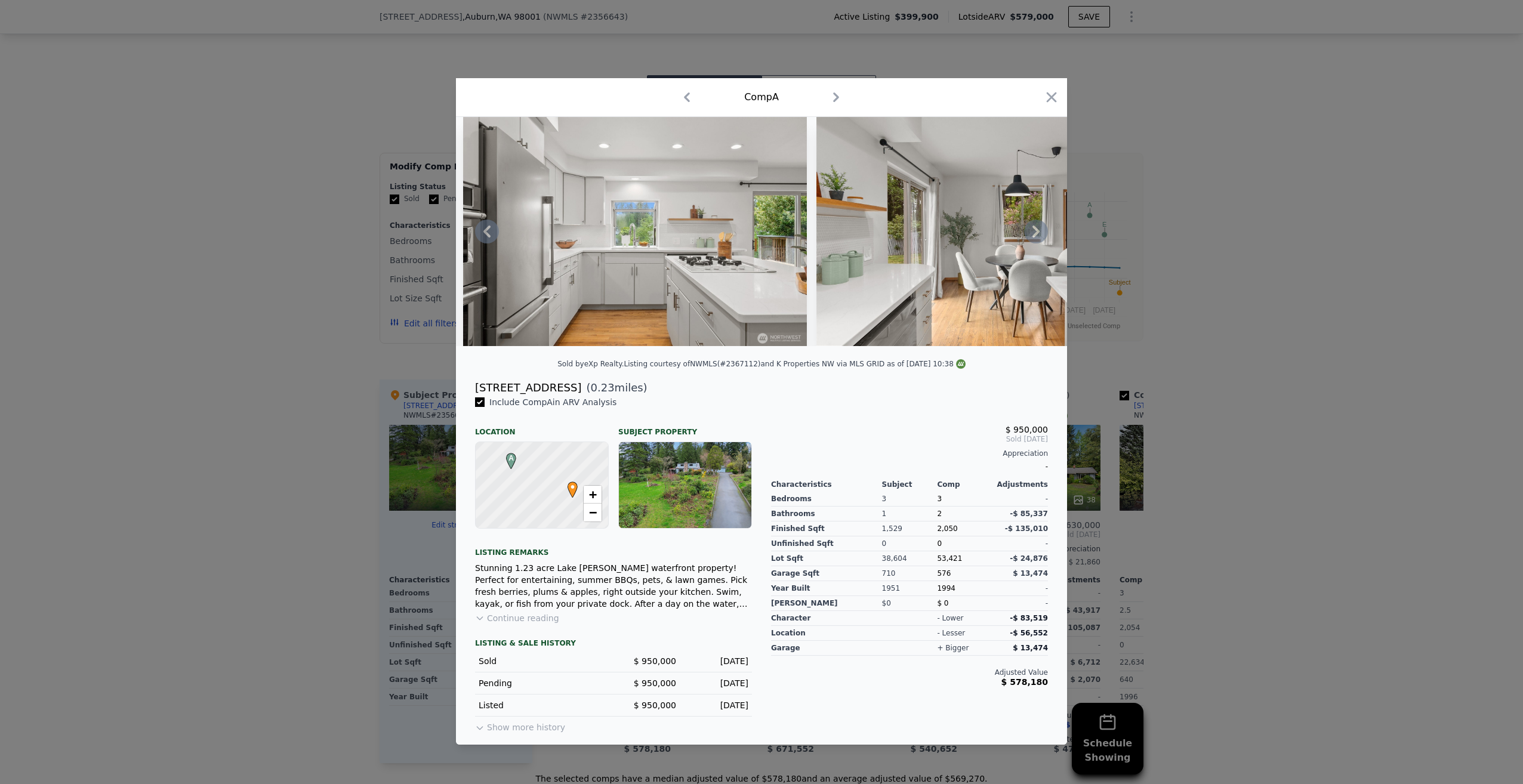
click at [1034, 228] on icon at bounding box center [1036, 232] width 24 height 24
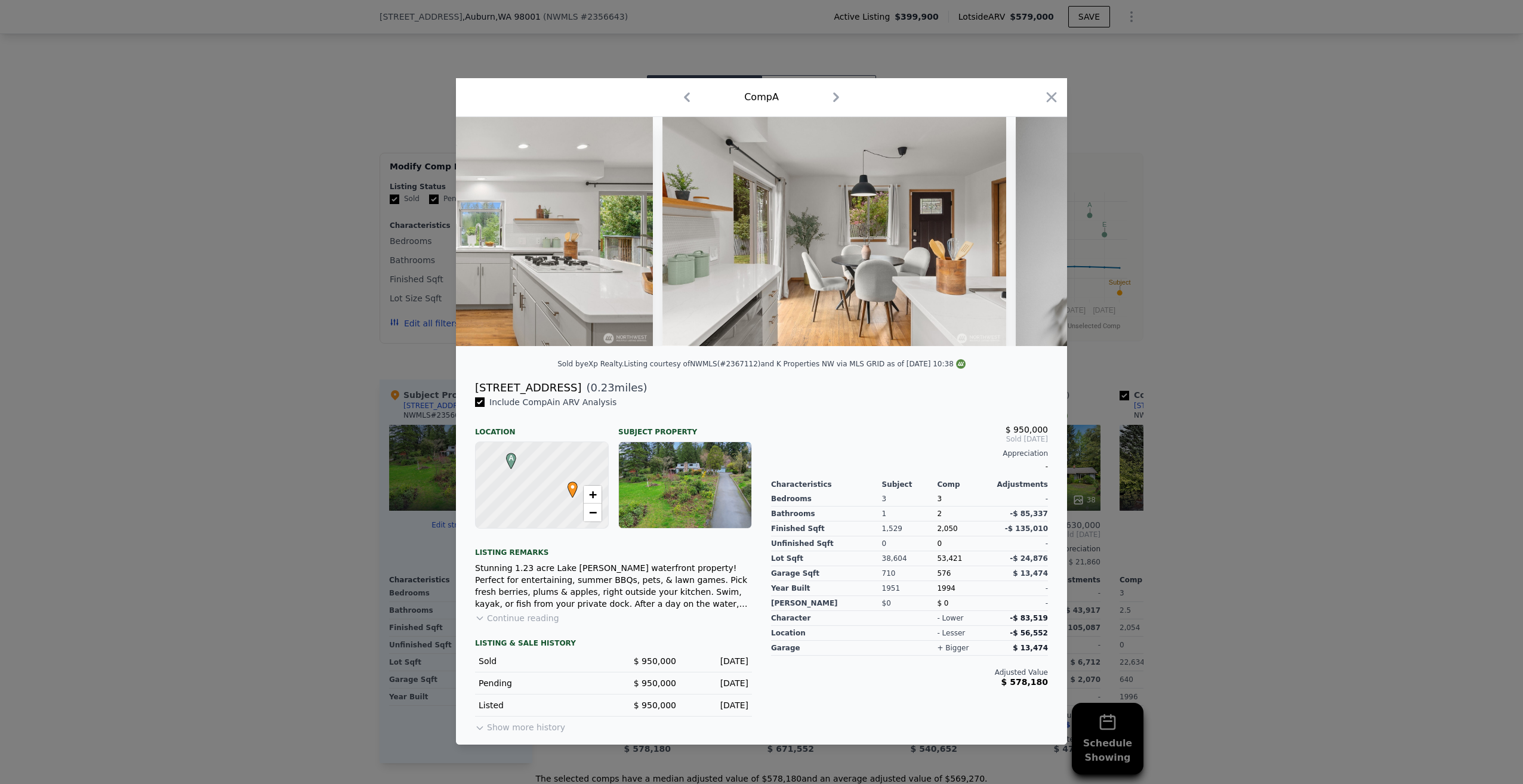
scroll to position [0, 4583]
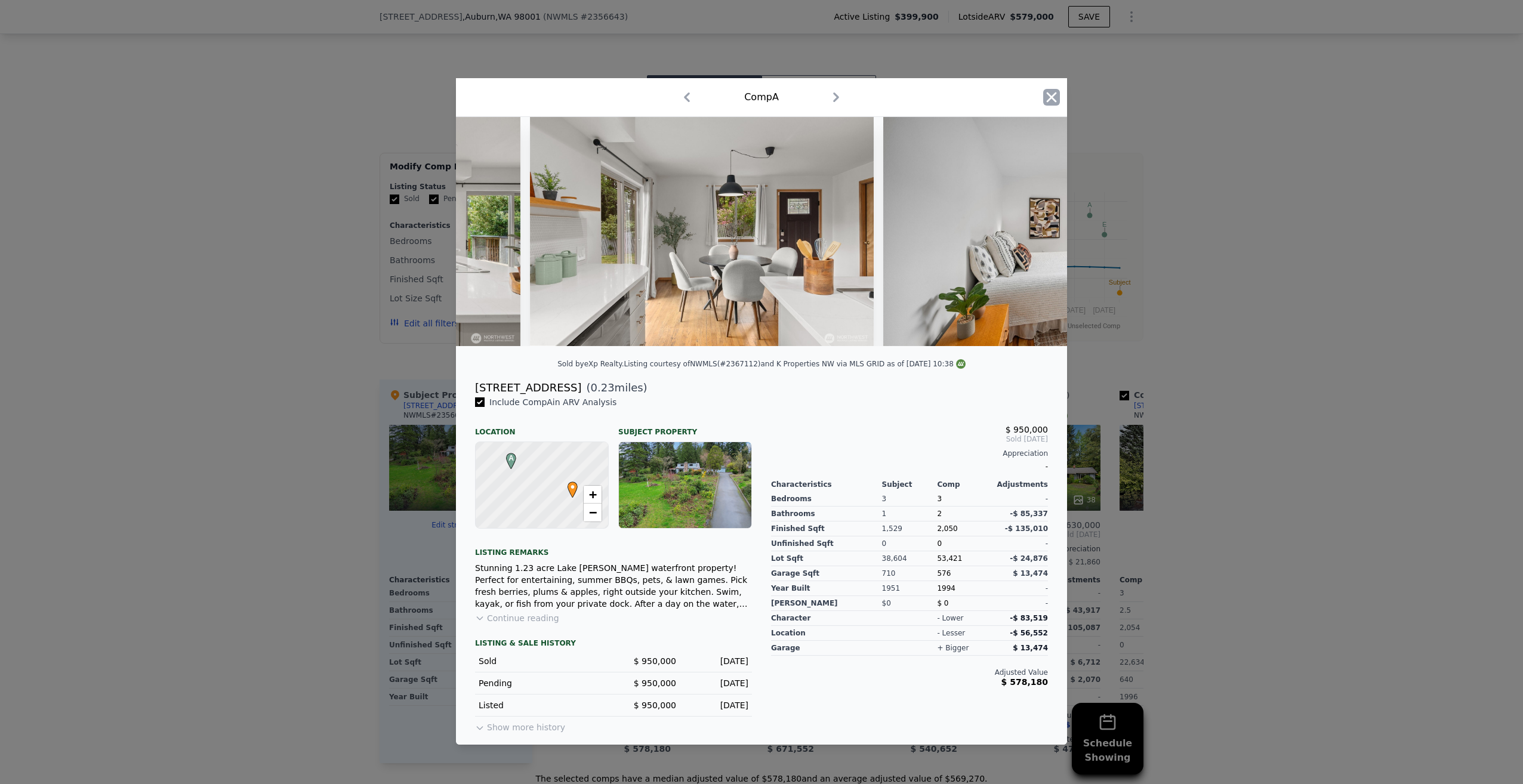
click at [1046, 92] on icon "button" at bounding box center [1051, 97] width 16 height 16
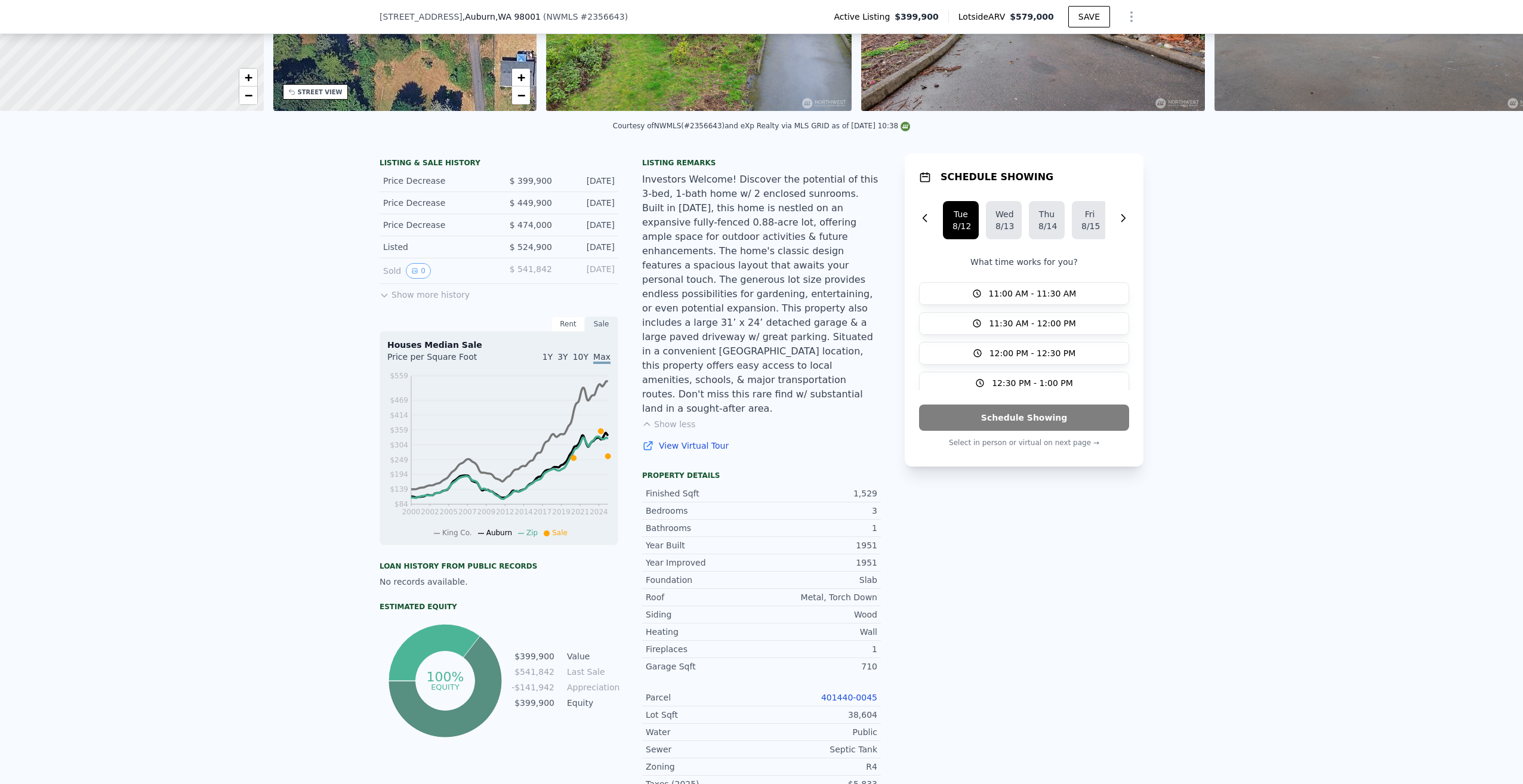
scroll to position [174, 0]
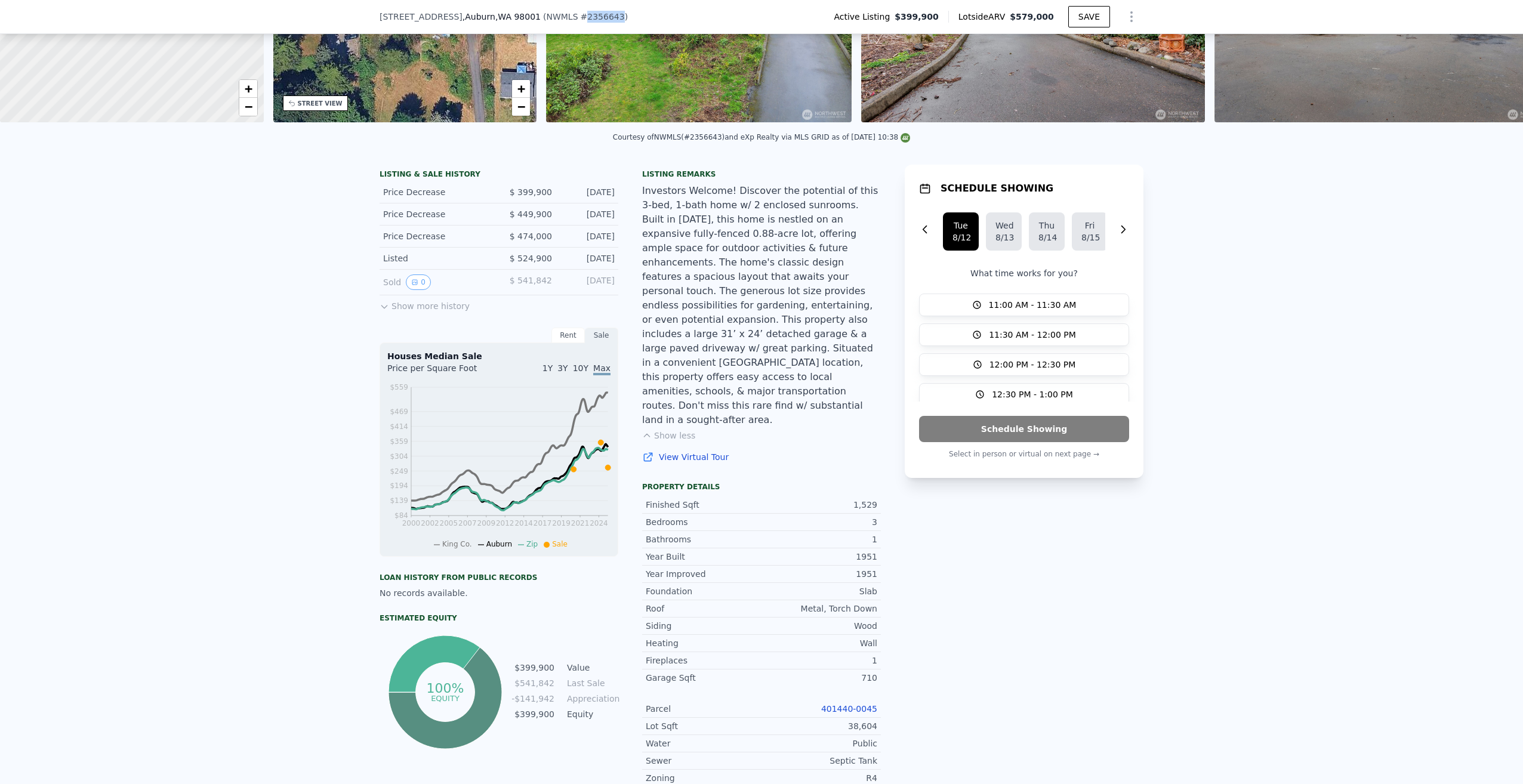
drag, startPoint x: 550, startPoint y: 11, endPoint x: 579, endPoint y: 12, distance: 29.0
click at [581, 12] on span "# 2356643" at bounding box center [602, 16] width 44 height 9
copy span "2356643"
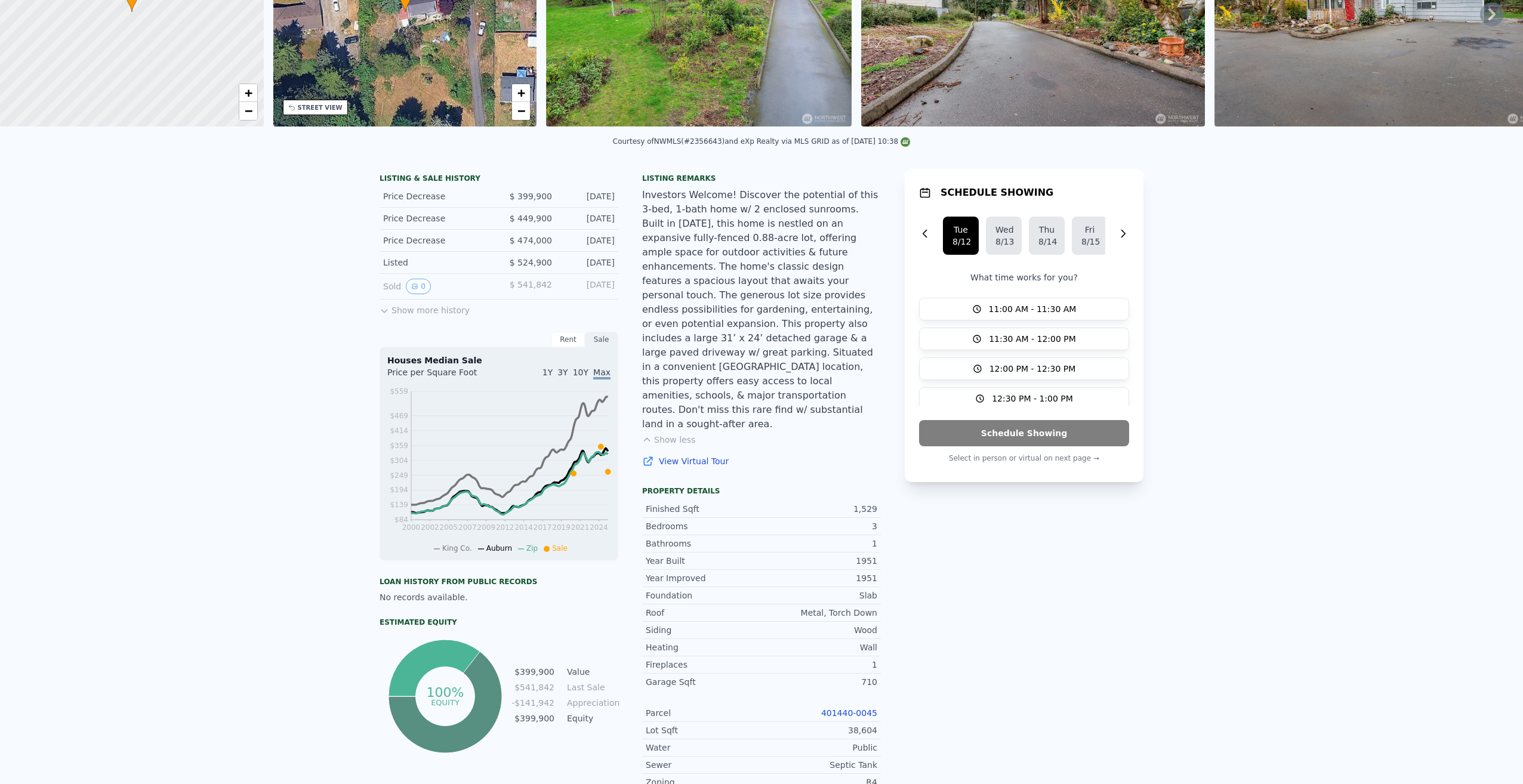
scroll to position [0, 0]
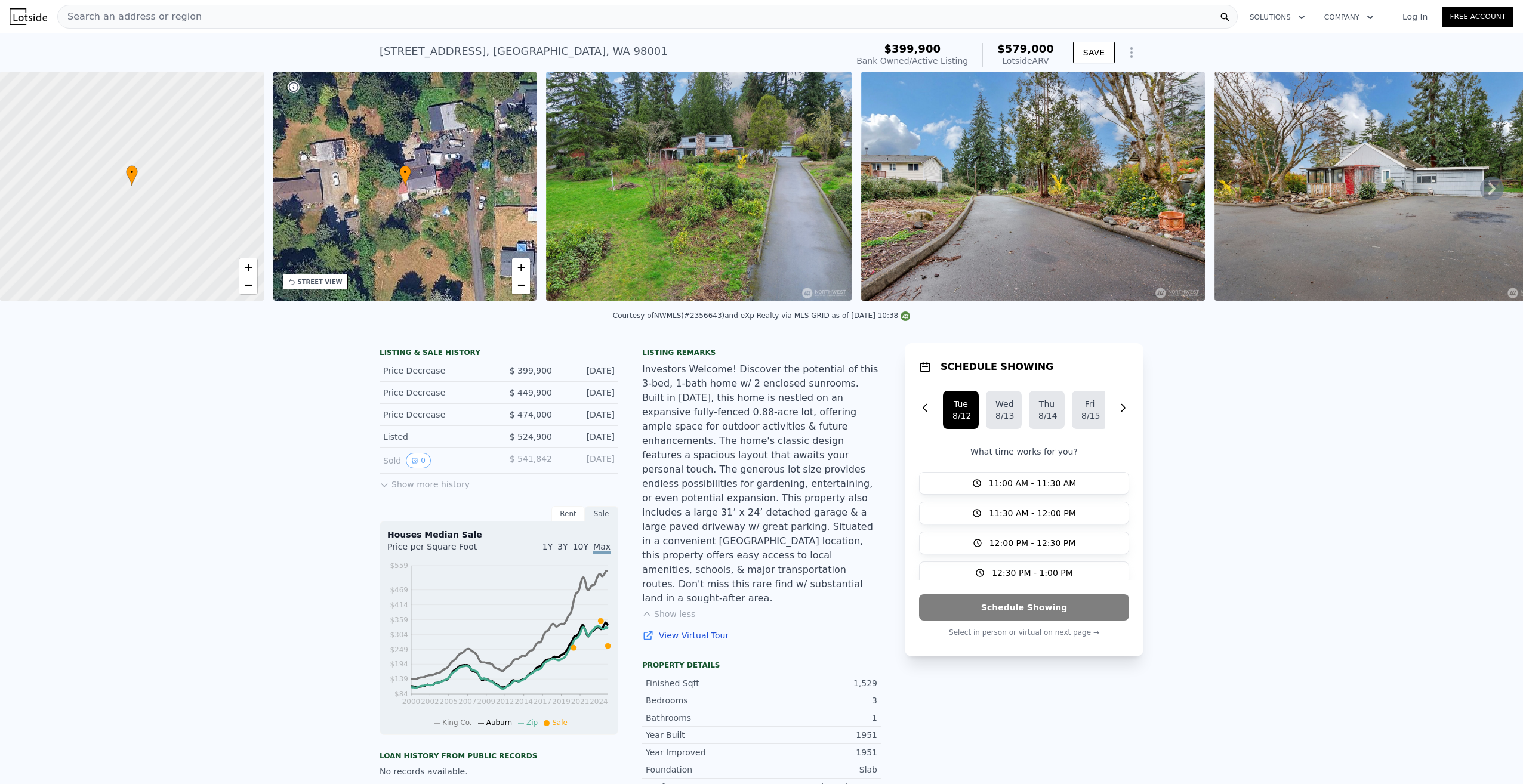
click at [1417, 19] on link "Log In" at bounding box center [1415, 17] width 54 height 12
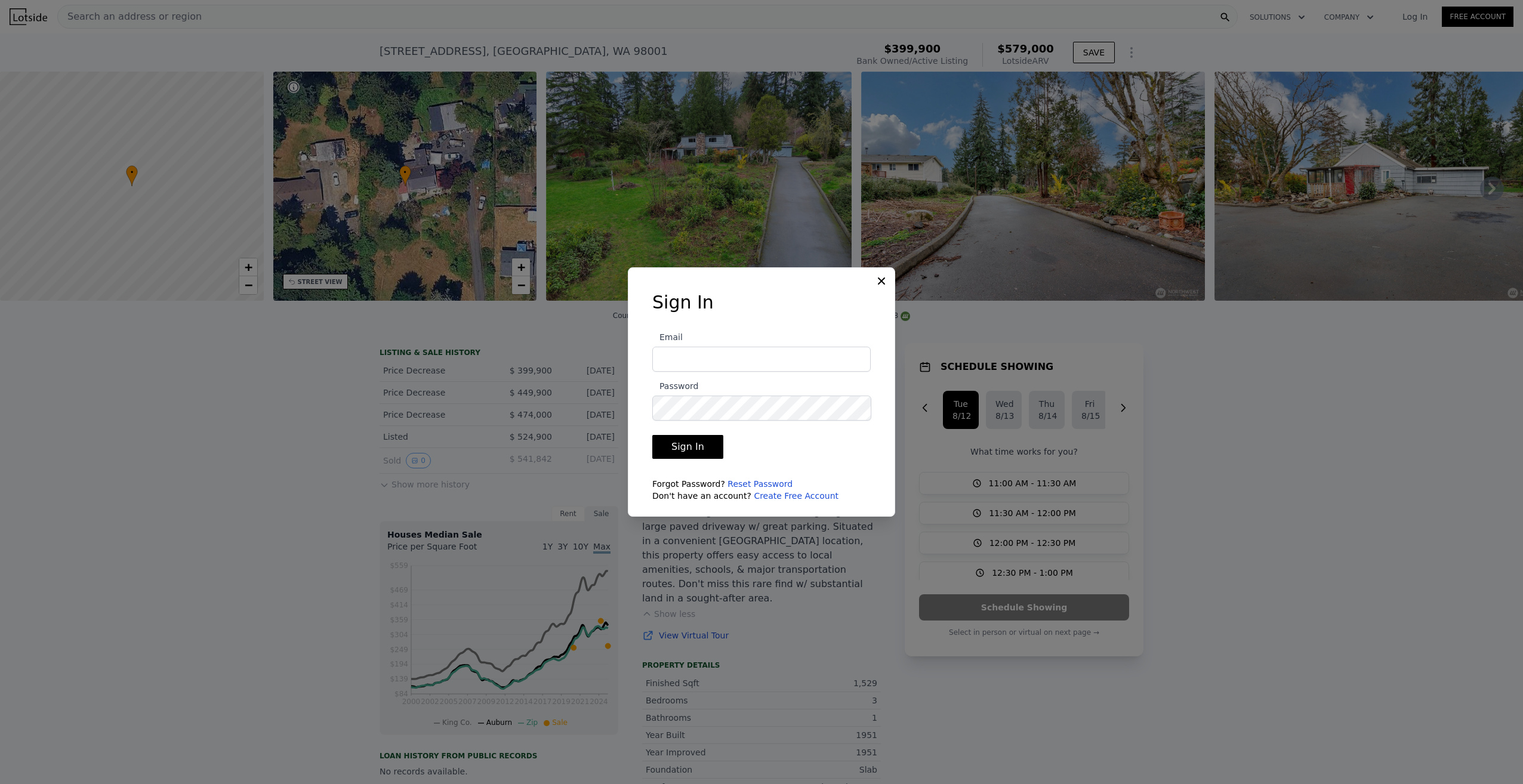
type input "[PERSON_NAME][EMAIL_ADDRESS][DOMAIN_NAME]"
click at [710, 443] on button "Sign In" at bounding box center [687, 447] width 71 height 24
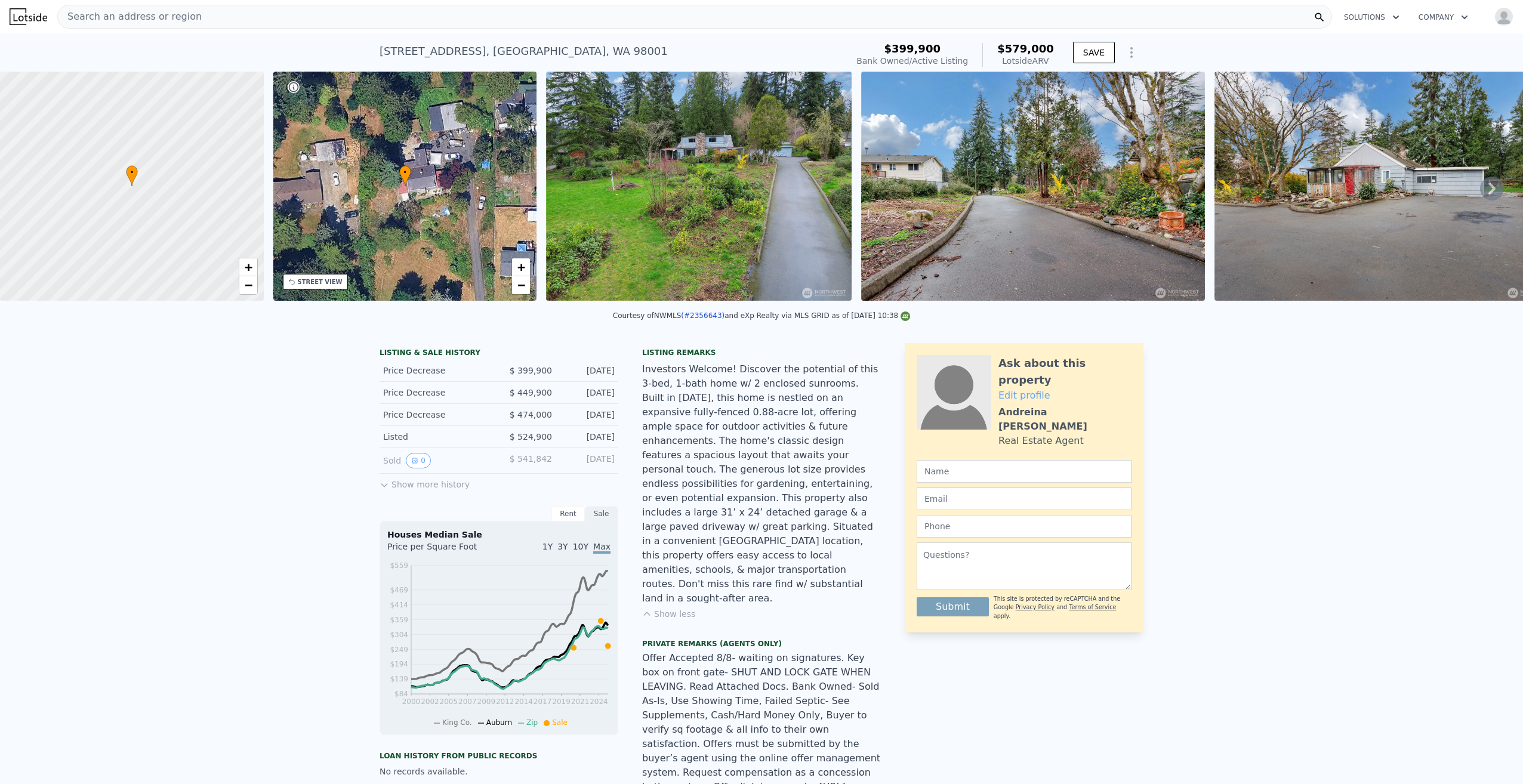
click at [27, 21] on img at bounding box center [28, 16] width 38 height 16
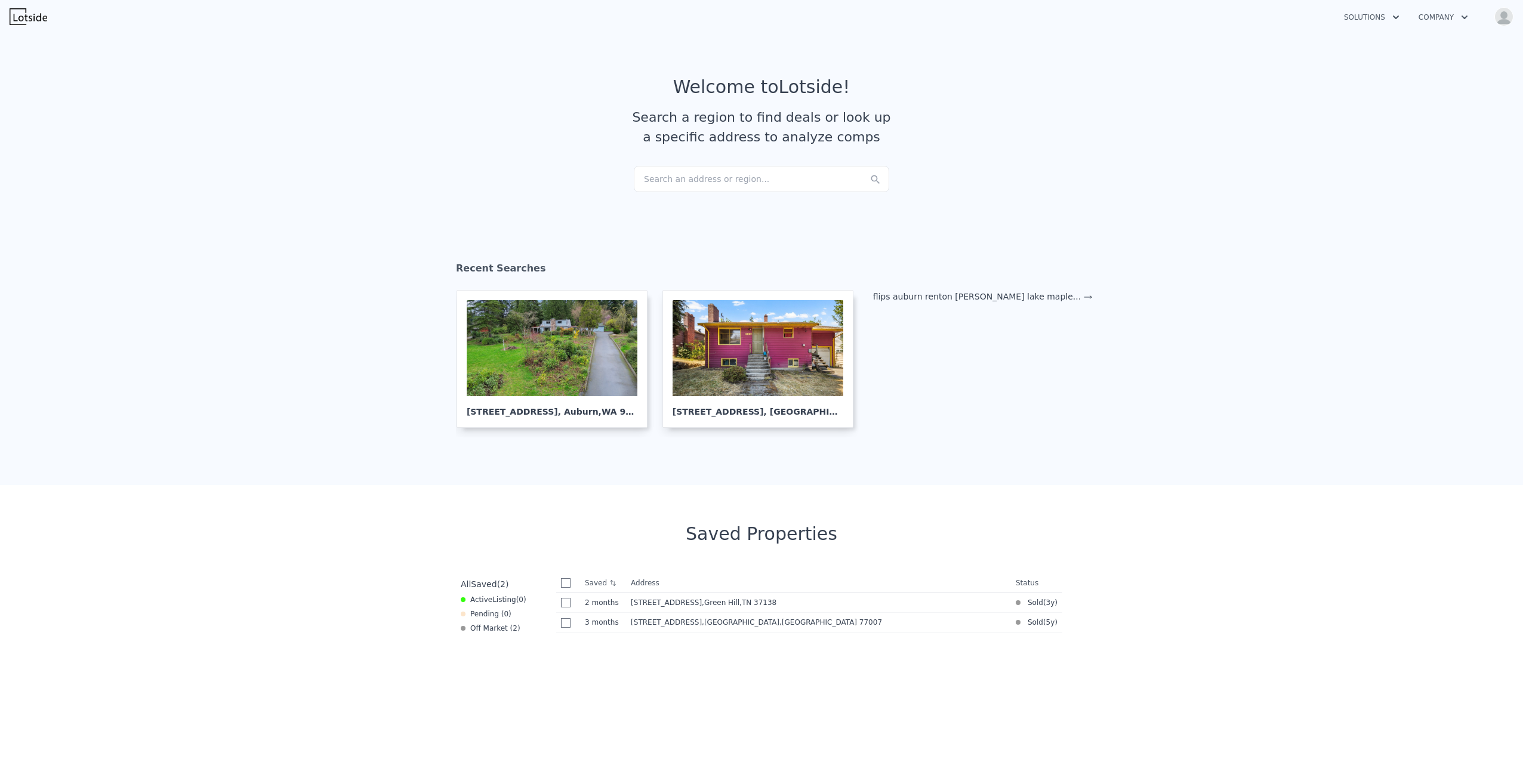
click at [682, 179] on div "Search an address or region..." at bounding box center [762, 178] width 256 height 27
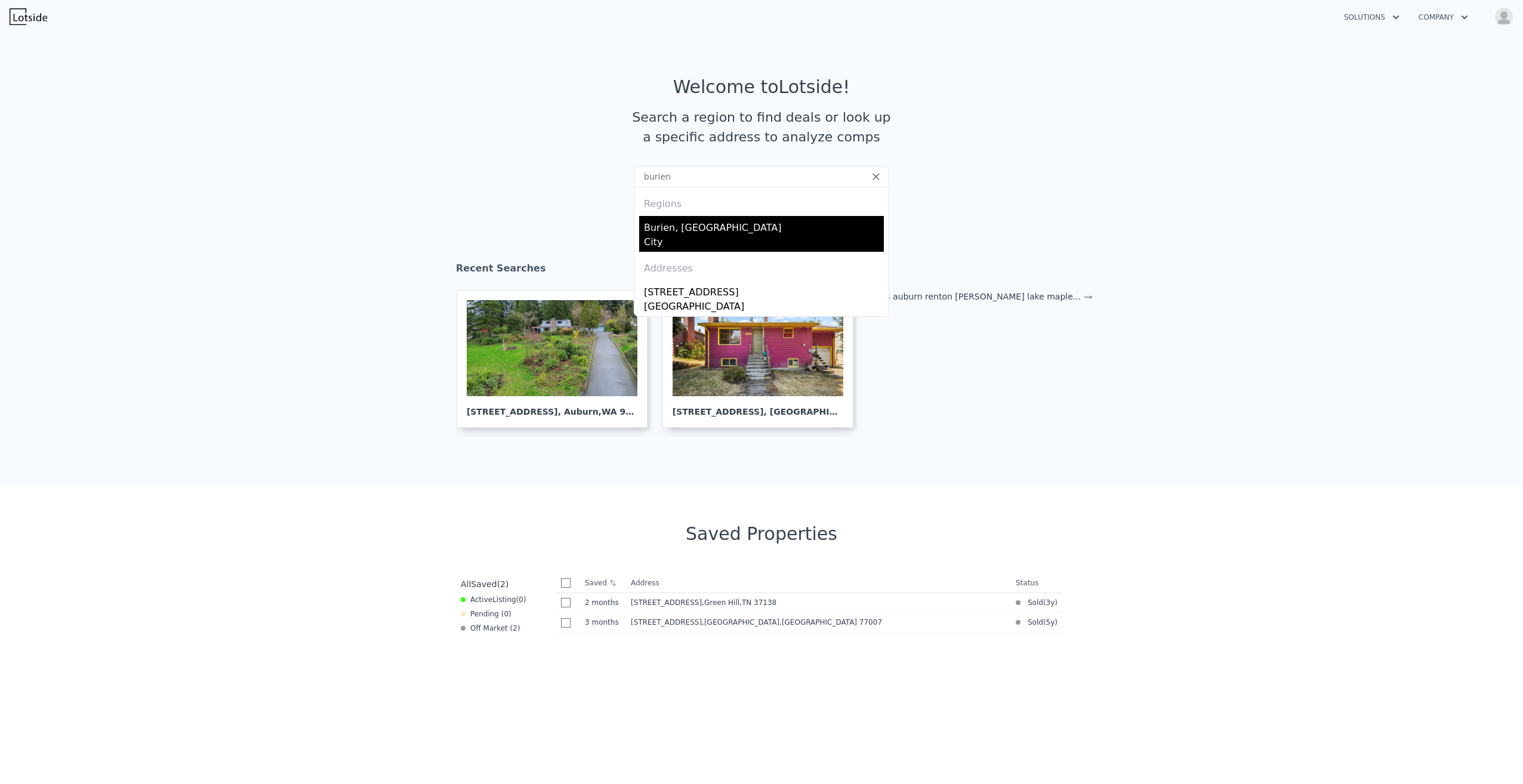
type input "burien"
click at [674, 236] on div "City" at bounding box center [764, 243] width 240 height 16
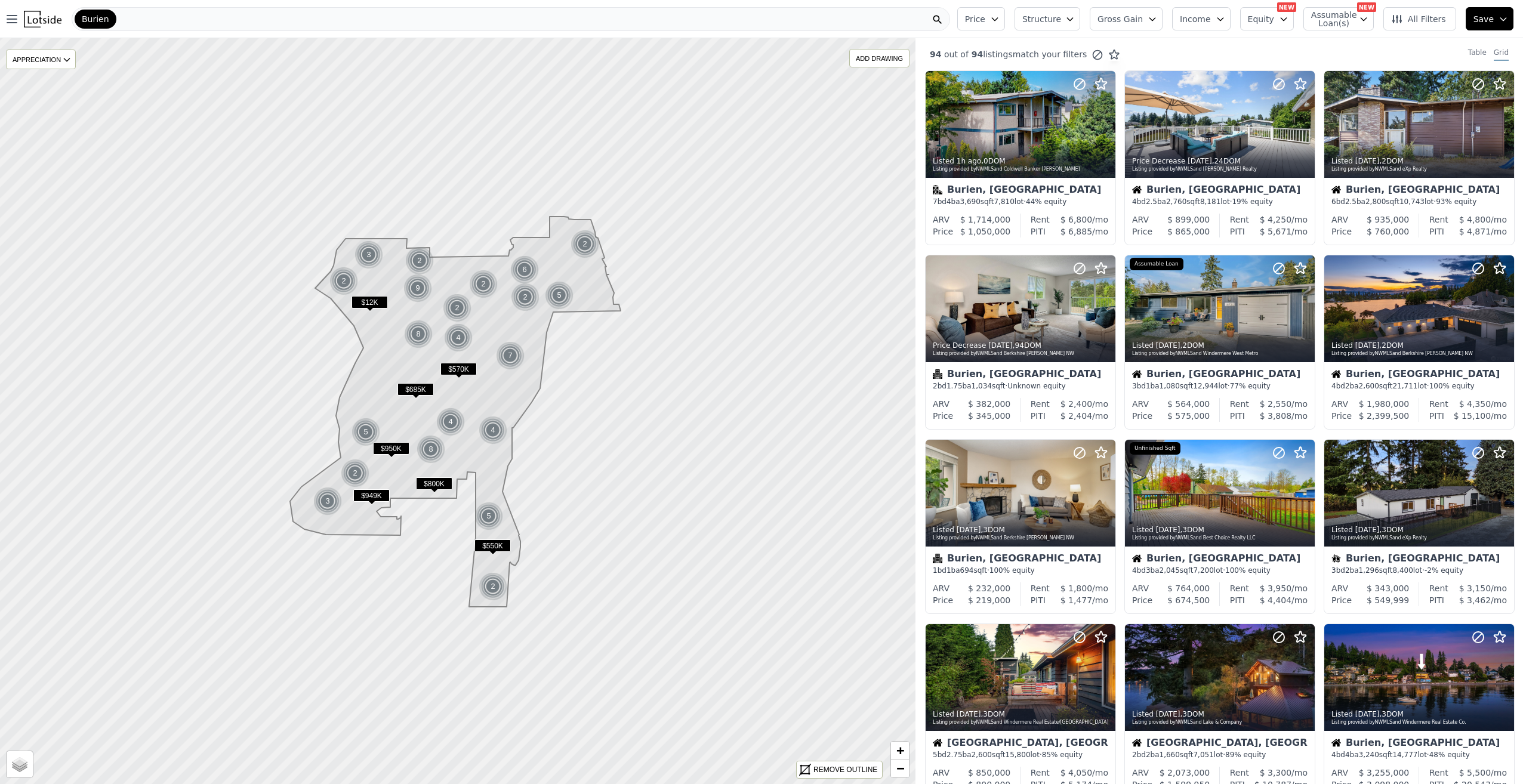
click at [1160, 21] on button "Gross Gain" at bounding box center [1126, 18] width 73 height 23
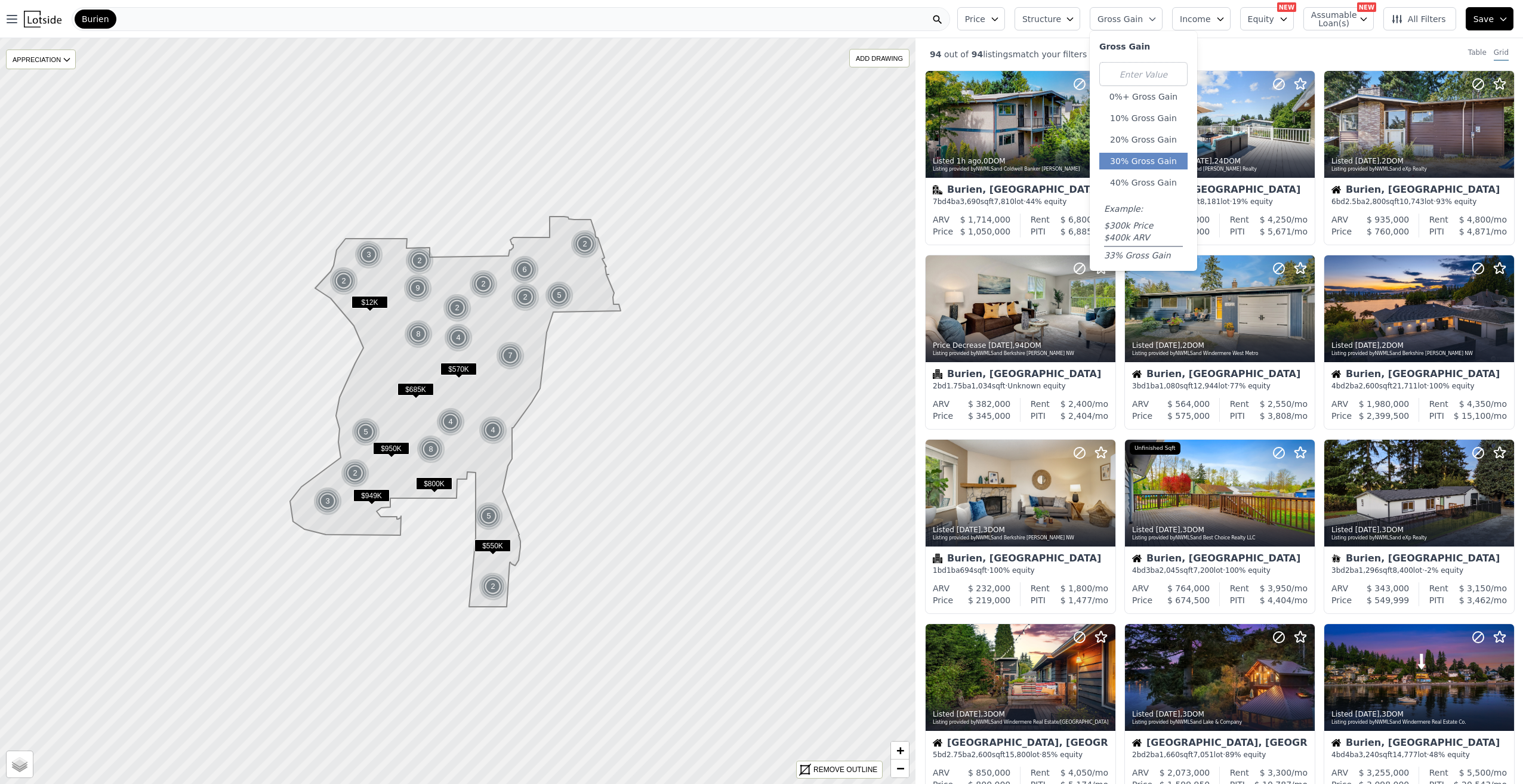
click at [1182, 160] on button "30% Gross Gain" at bounding box center [1143, 160] width 88 height 16
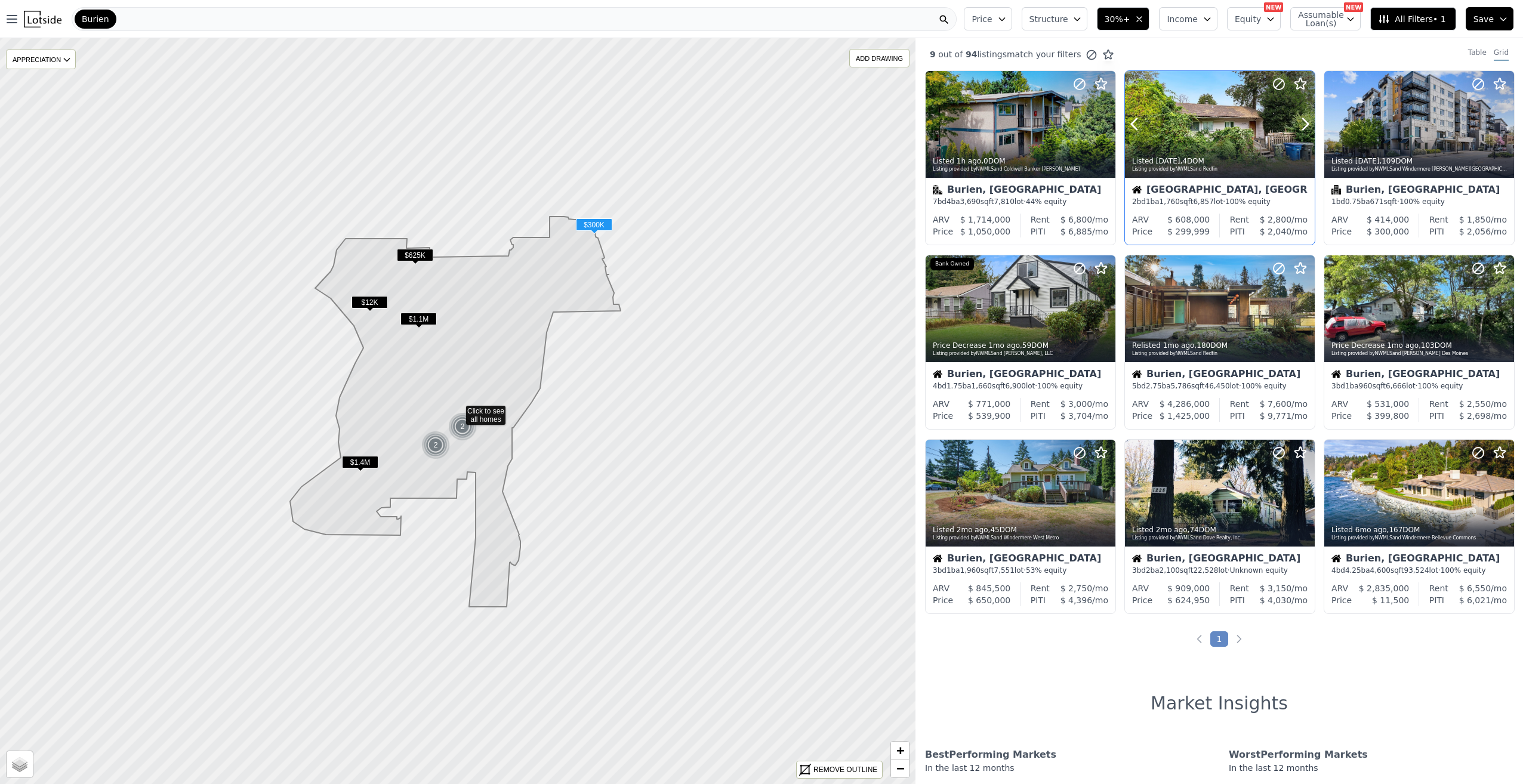
click at [1215, 129] on div at bounding box center [1219, 124] width 190 height 106
